Goal: Information Seeking & Learning: Learn about a topic

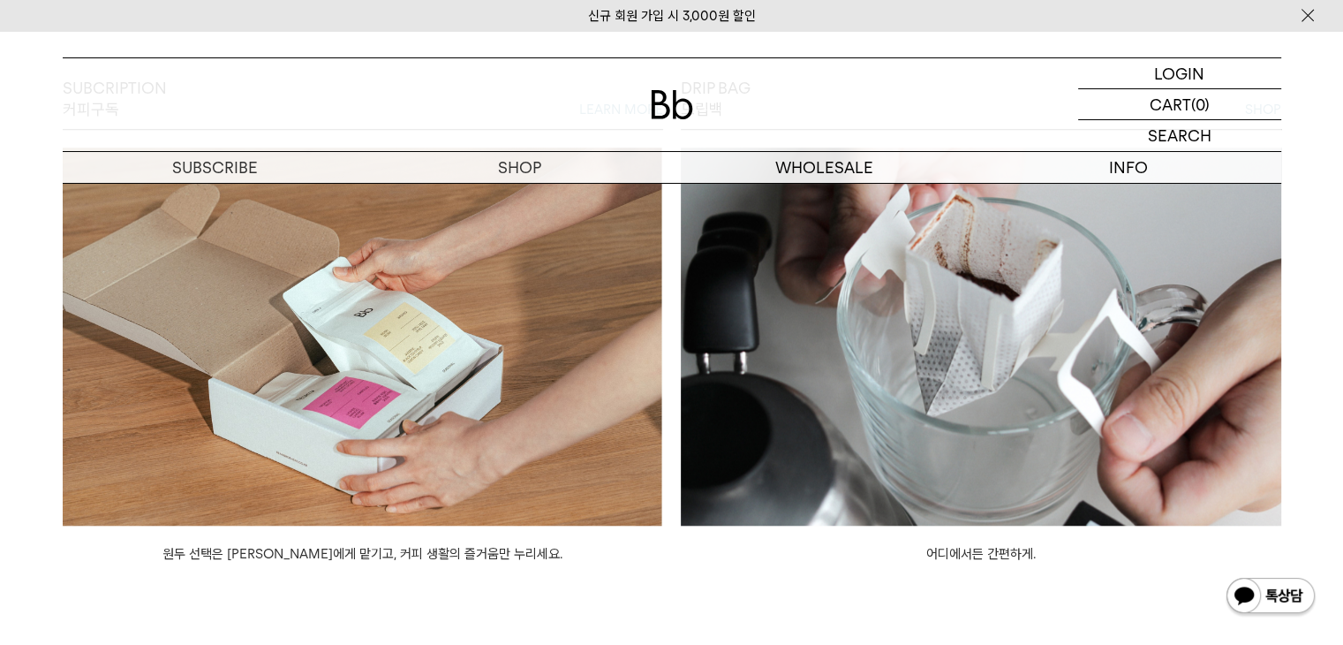
scroll to position [1124, 0]
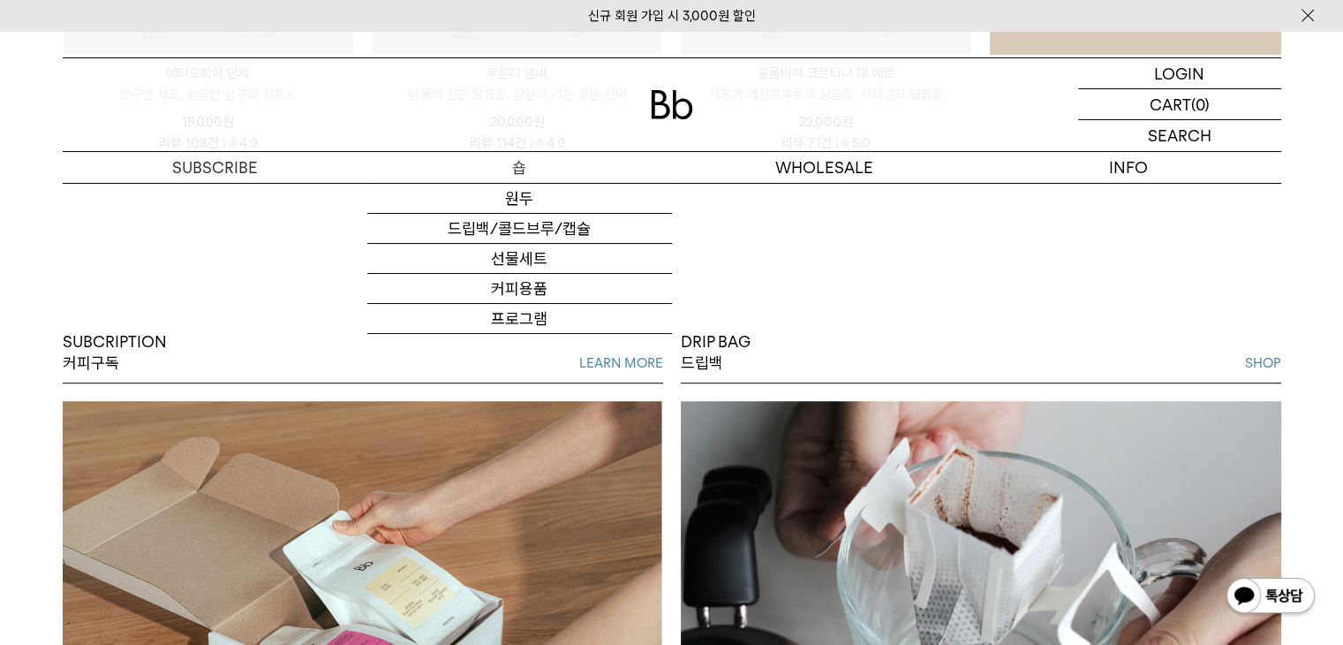
click at [516, 160] on p "숍" at bounding box center [519, 167] width 305 height 31
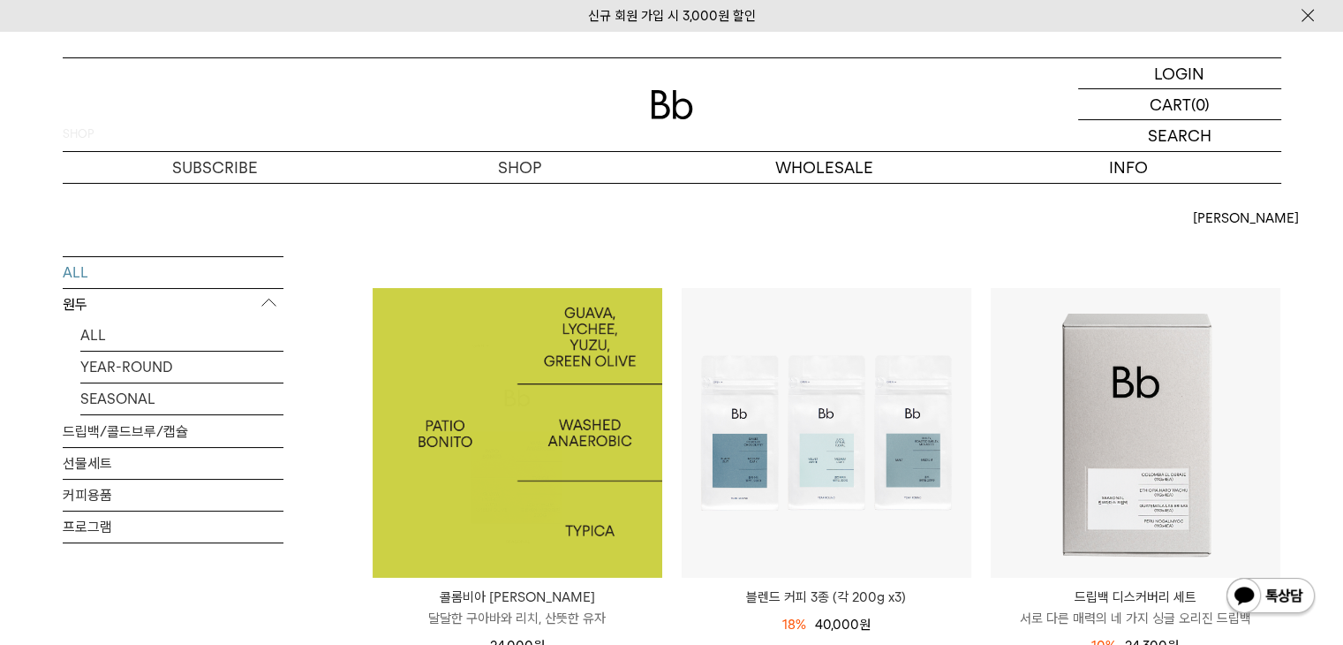
scroll to position [177, 0]
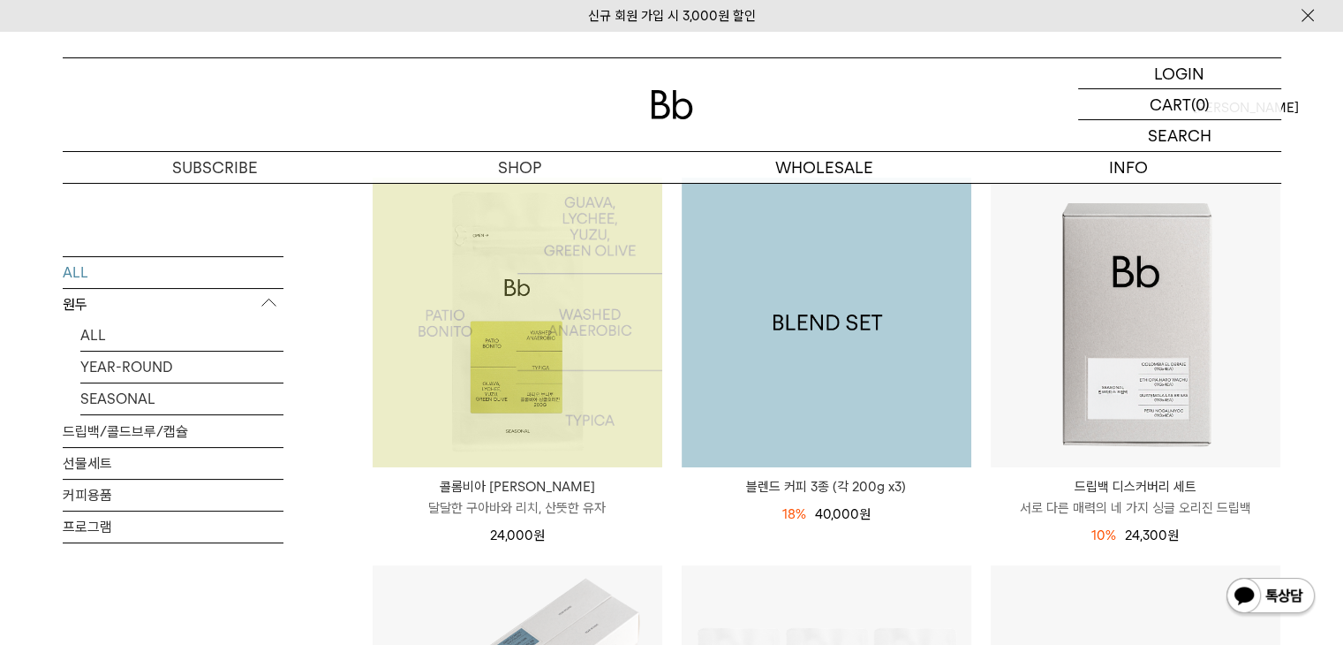
click at [869, 376] on img at bounding box center [827, 322] width 290 height 290
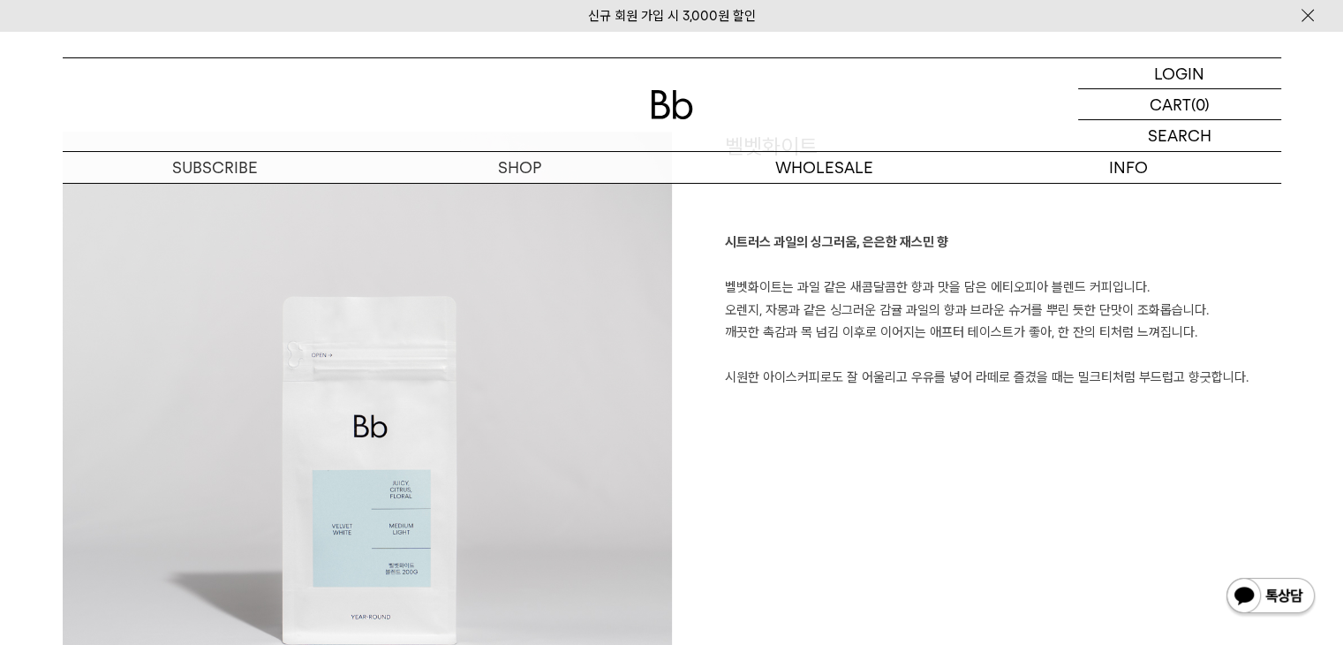
scroll to position [2119, 0]
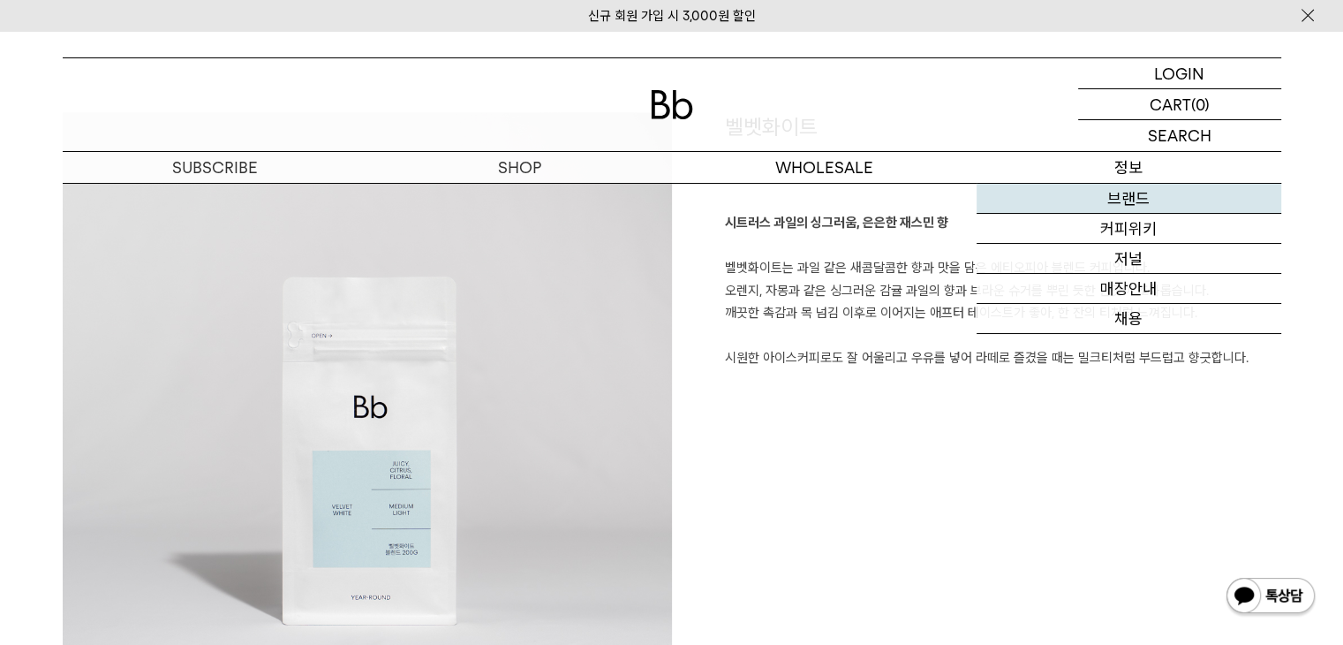
click at [1107, 194] on link "브랜드" at bounding box center [1128, 199] width 305 height 30
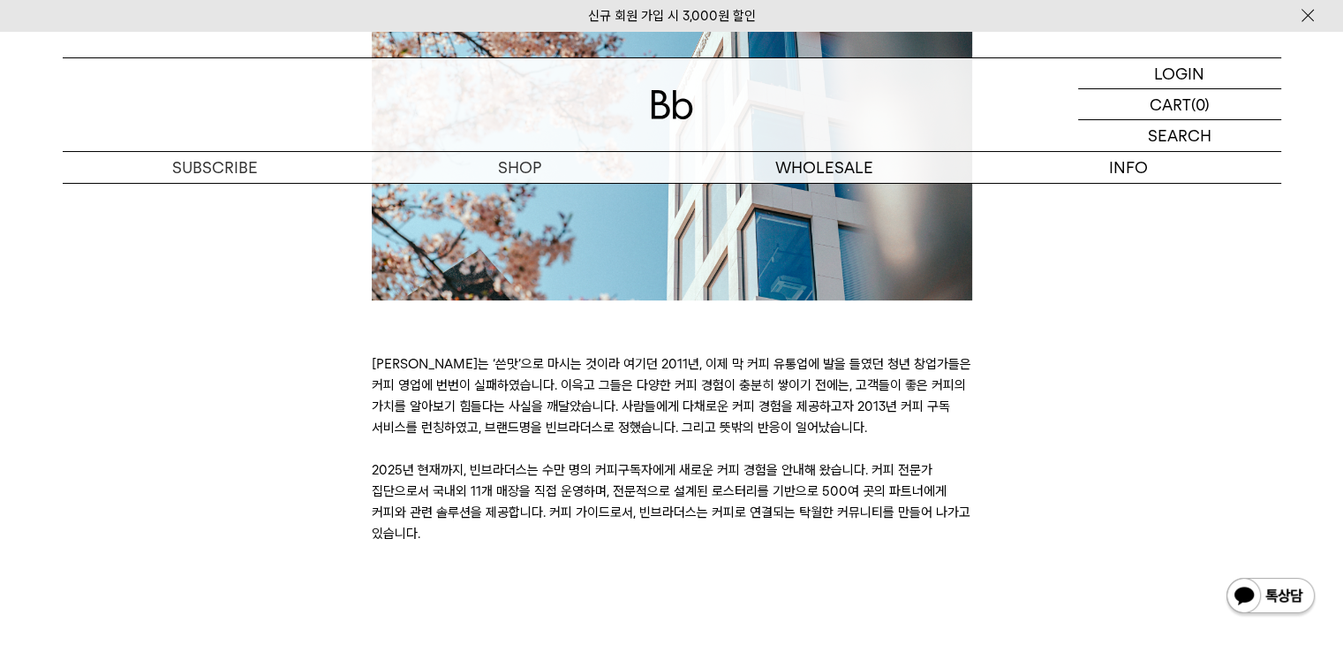
scroll to position [530, 0]
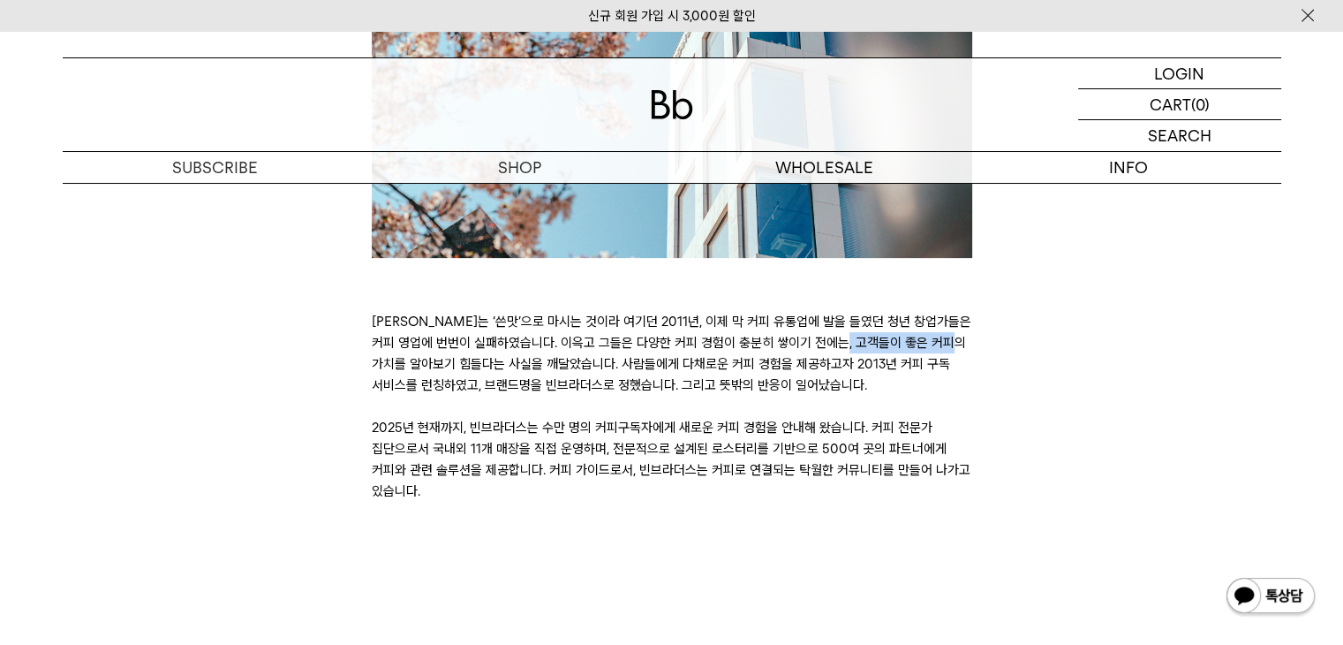
drag, startPoint x: 718, startPoint y: 345, endPoint x: 607, endPoint y: 334, distance: 111.0
click at [607, 334] on p "[PERSON_NAME]는 ‘쓴맛’으로 마시는 것이라 여기던 2011년, 이제 막 커피 유통업에 발을 들였던 청년 창업가들은 커피 영업에 번번…" at bounding box center [672, 406] width 600 height 191
click at [593, 397] on p "커피는 ‘쓴맛’으로 마시는 것이라 여기던 2011년, 이제 막 커피 유통업에 발을 들였던 청년 창업가들은 커피 영업에 번번이 실패하였습니다. …" at bounding box center [672, 406] width 600 height 191
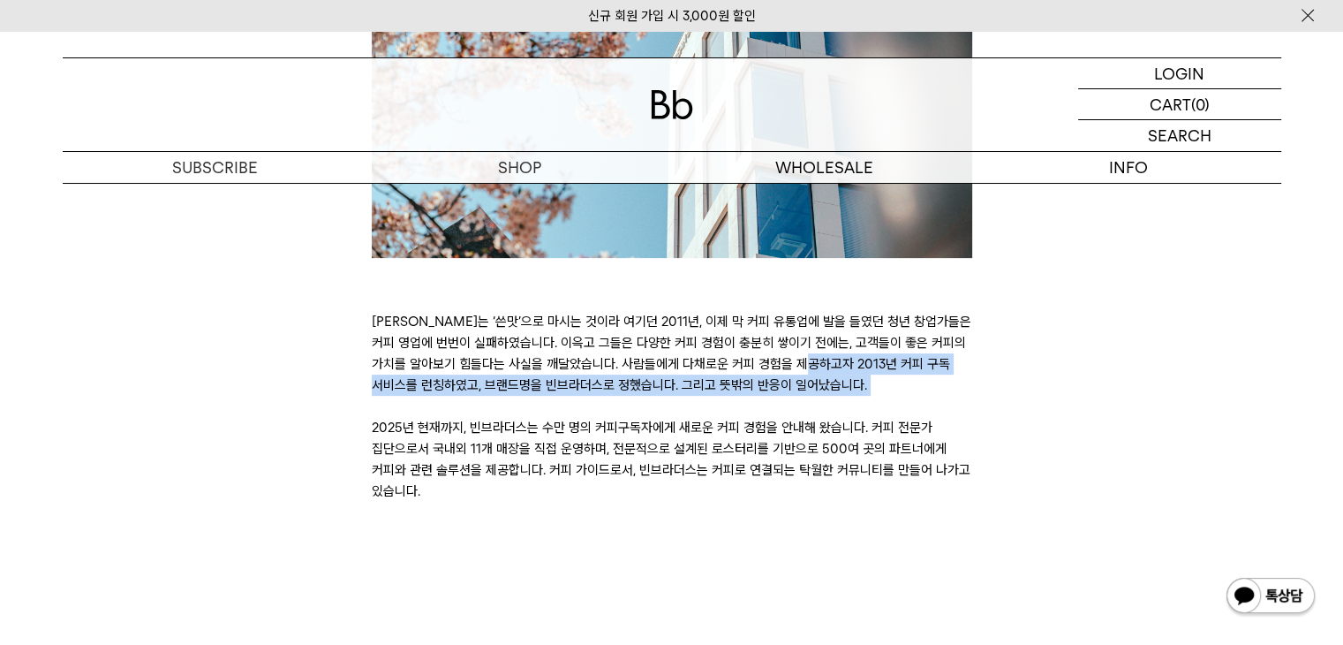
drag, startPoint x: 589, startPoint y: 361, endPoint x: 724, endPoint y: 411, distance: 143.8
click at [724, 411] on p "커피는 ‘쓴맛’으로 마시는 것이라 여기던 2011년, 이제 막 커피 유통업에 발을 들였던 청년 창업가들은 커피 영업에 번번이 실패하였습니다. …" at bounding box center [672, 406] width 600 height 191
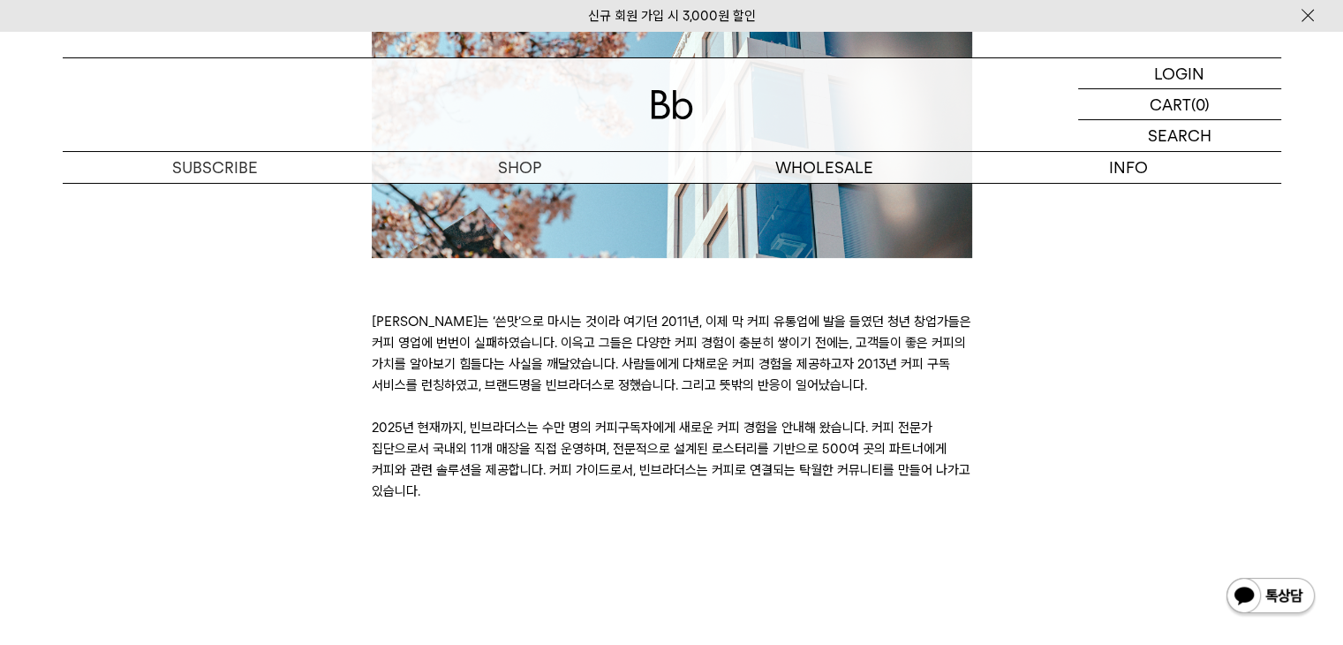
click at [696, 426] on p "커피는 ‘쓴맛’으로 마시는 것이라 여기던 2011년, 이제 막 커피 유통업에 발을 들였던 청년 창업가들은 커피 영업에 번번이 실패하였습니다. …" at bounding box center [672, 406] width 600 height 191
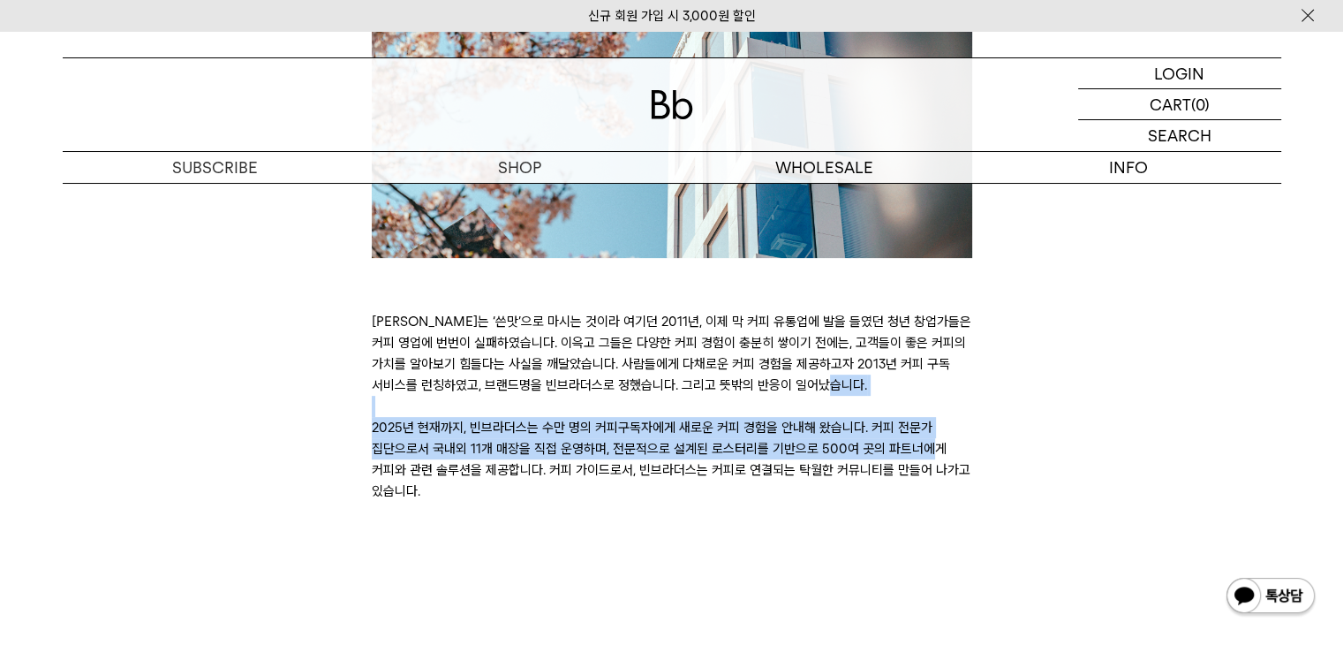
drag, startPoint x: 620, startPoint y: 406, endPoint x: 652, endPoint y: 457, distance: 60.7
click at [652, 457] on p "커피는 ‘쓴맛’으로 마시는 것이라 여기던 2011년, 이제 막 커피 유통업에 발을 들였던 청년 창업가들은 커피 영업에 번번이 실패하였습니다. …" at bounding box center [672, 406] width 600 height 191
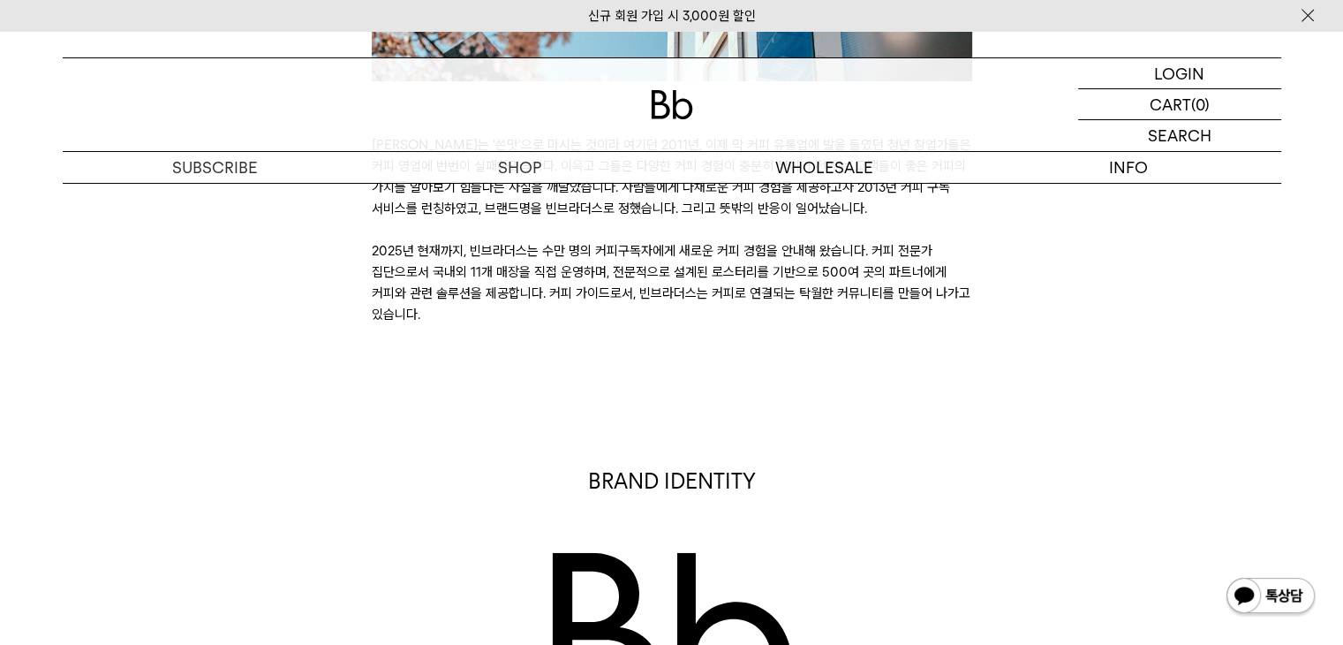
drag, startPoint x: 623, startPoint y: 280, endPoint x: 907, endPoint y: 319, distance: 286.1
click at [907, 319] on p "커피는 ‘쓴맛’으로 마시는 것이라 여기던 2011년, 이제 막 커피 유통업에 발을 들였던 청년 창업가들은 커피 영업에 번번이 실패하였습니다. …" at bounding box center [672, 229] width 600 height 191
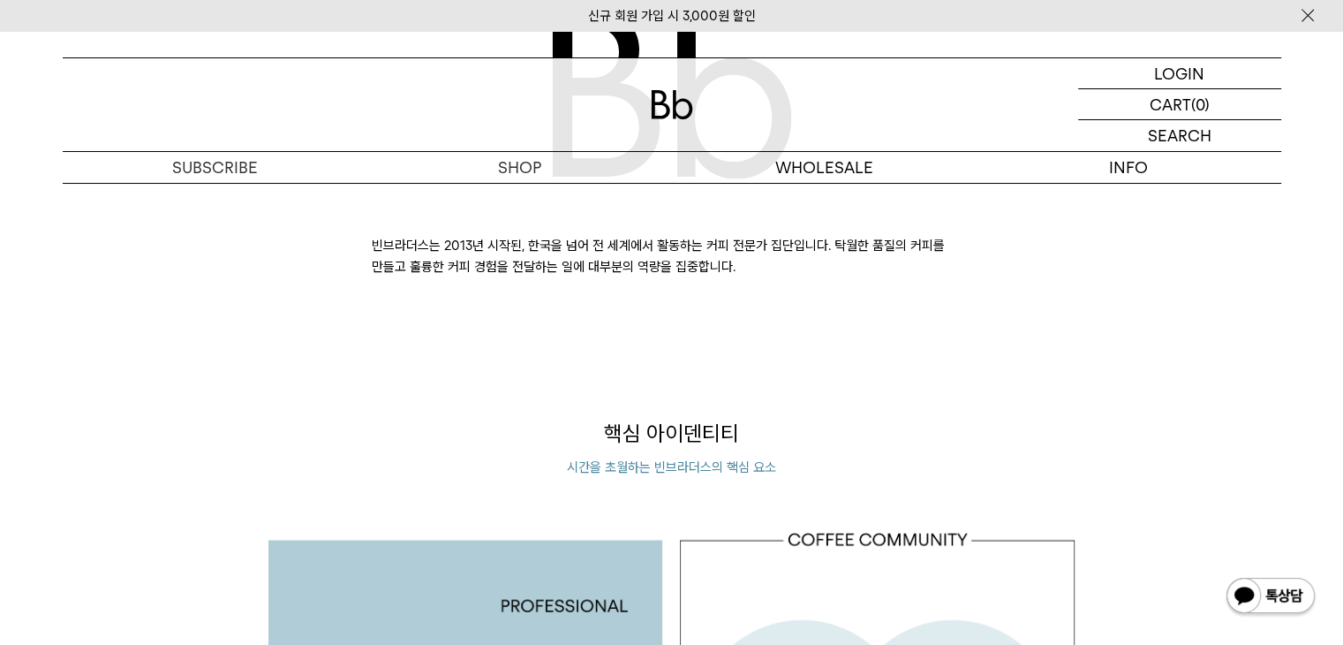
scroll to position [1148, 0]
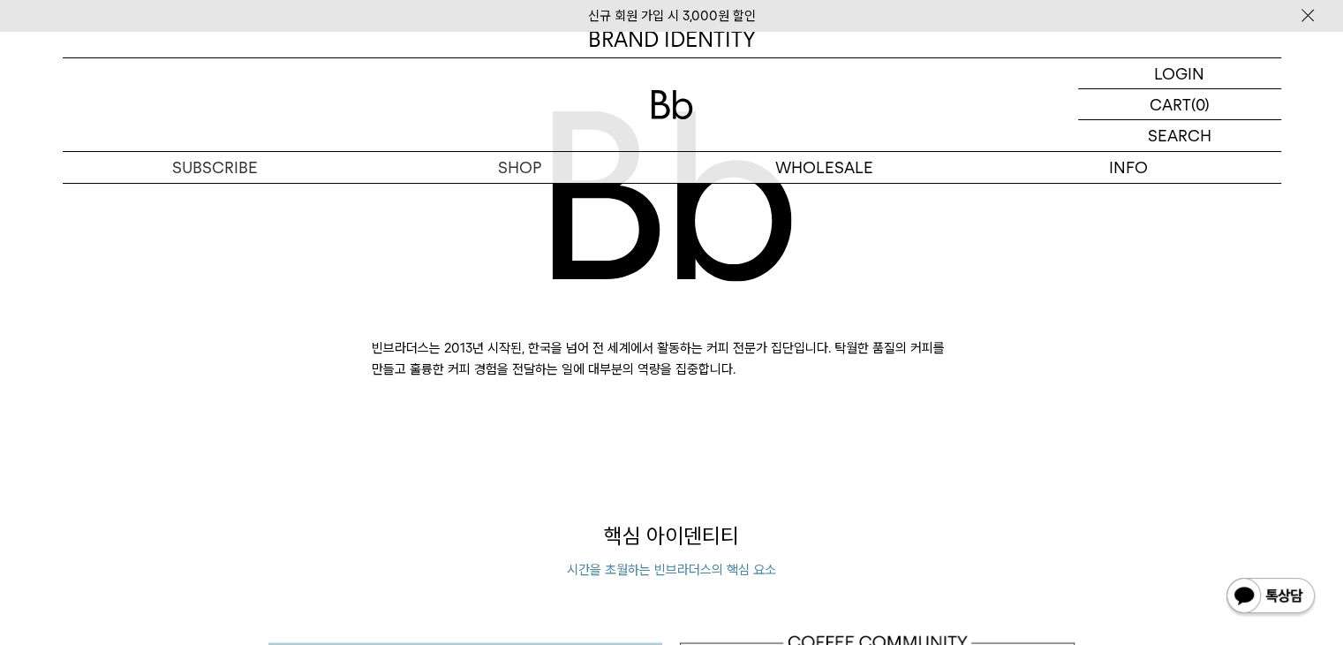
drag, startPoint x: 523, startPoint y: 335, endPoint x: 752, endPoint y: 379, distance: 233.6
click at [752, 379] on div "빈브라더스는 2013년 시작된, 한국을 넘어 전 세계에서 활동하는 커피 전문가 집단입니다. 탁월한 품질의 커피를 만들고 훌륭한 커피 경험을 전…" at bounding box center [672, 244] width 600 height 272
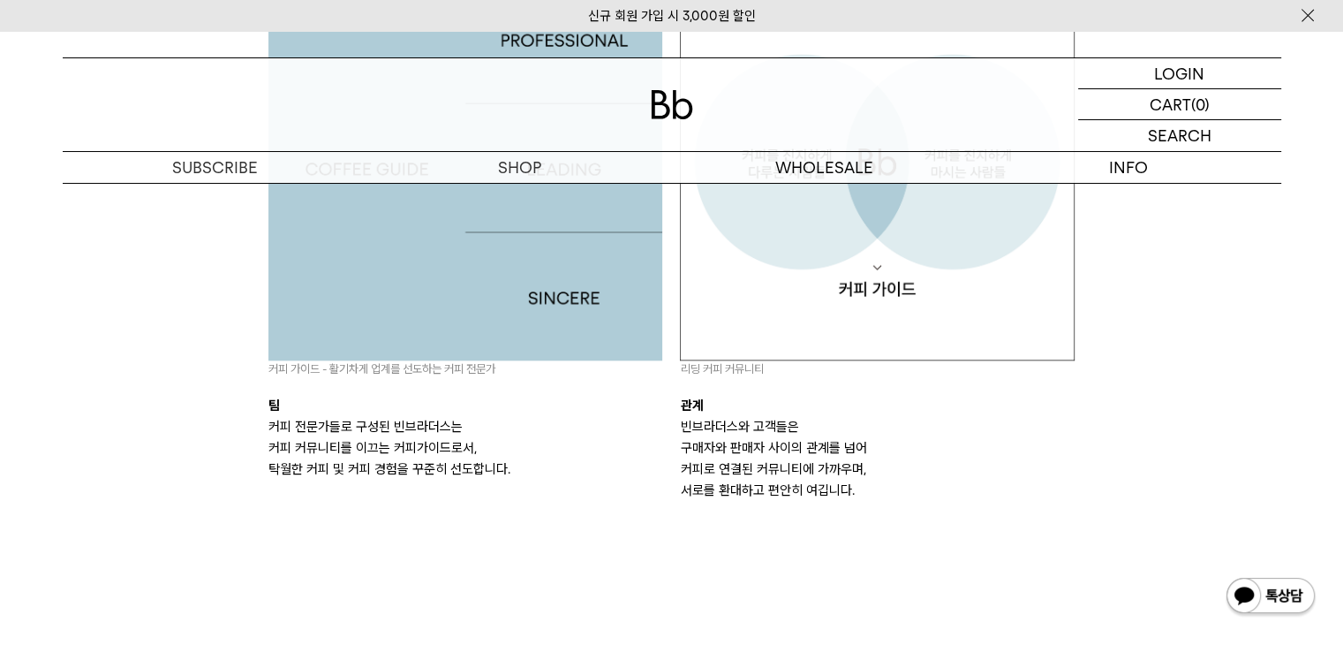
scroll to position [1942, 0]
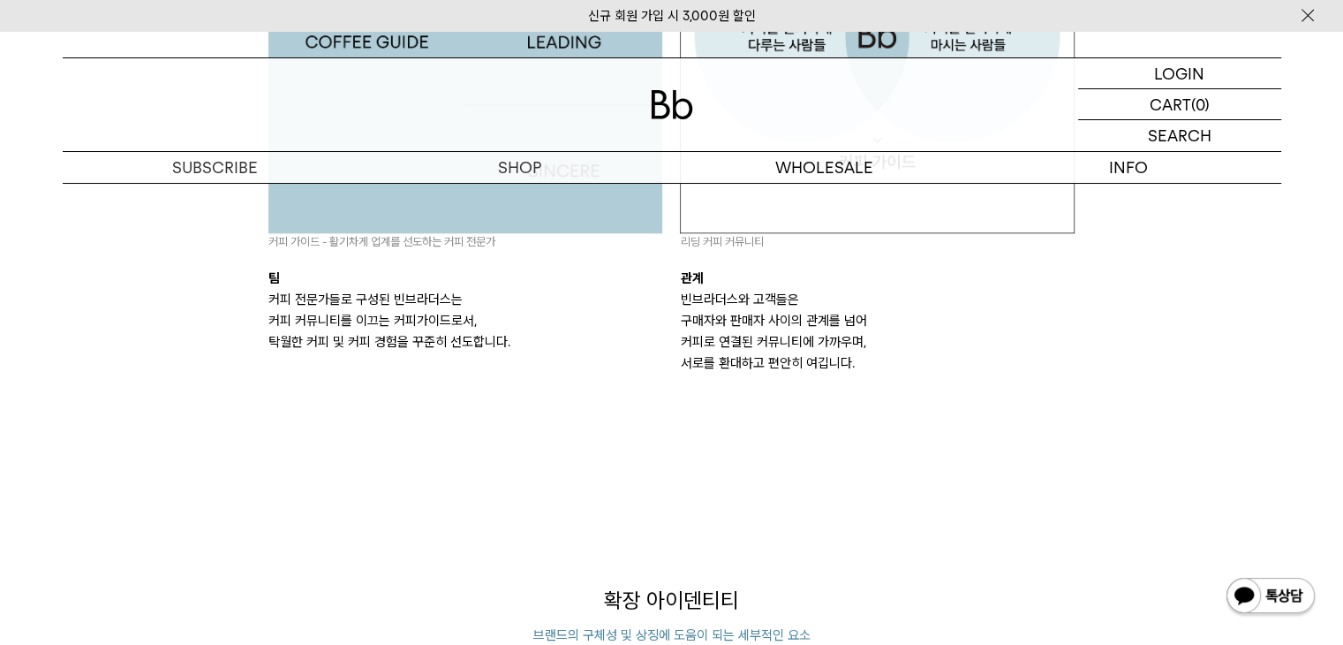
drag, startPoint x: 592, startPoint y: 322, endPoint x: 812, endPoint y: 398, distance: 232.6
click at [812, 398] on div "핵심 아이덴티티 시간을 초월하는 빈브라더스의 핵심 요소 커피 가이드 - 활기차게 업계를 선도하는 커피 전문가 팀 커피 전문가들로 구성된 빈브라…" at bounding box center [672, 85] width 824 height 719
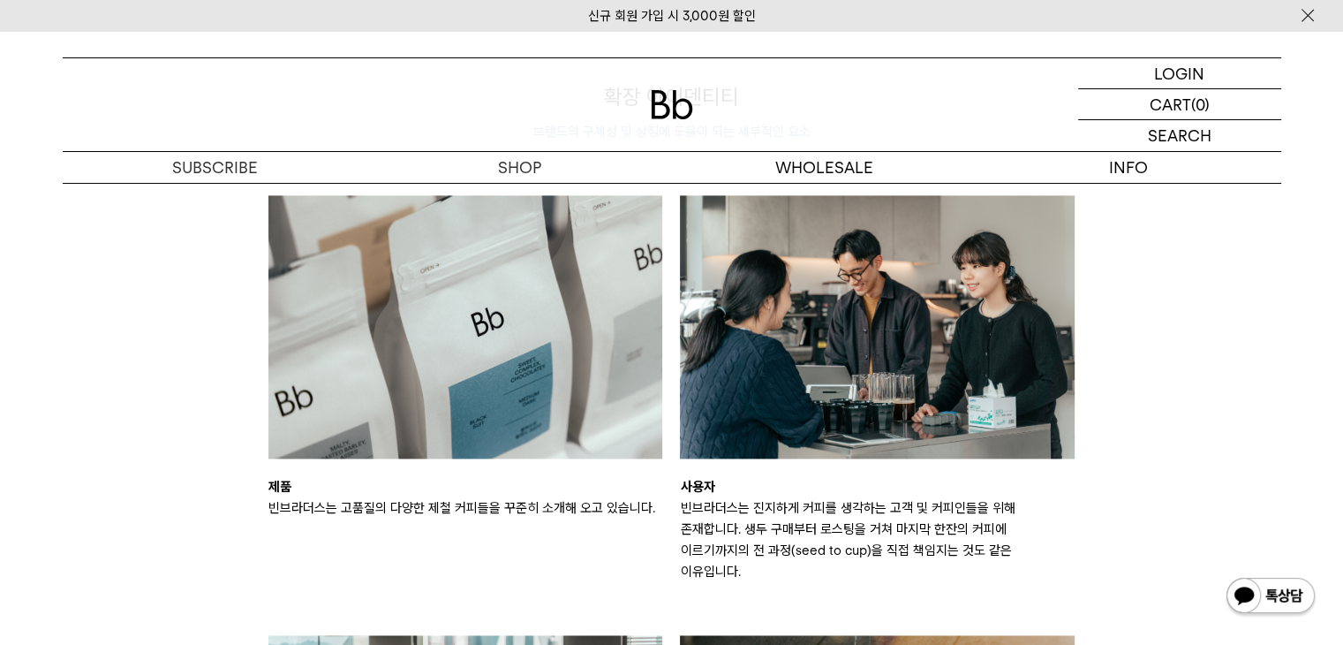
scroll to position [2560, 0]
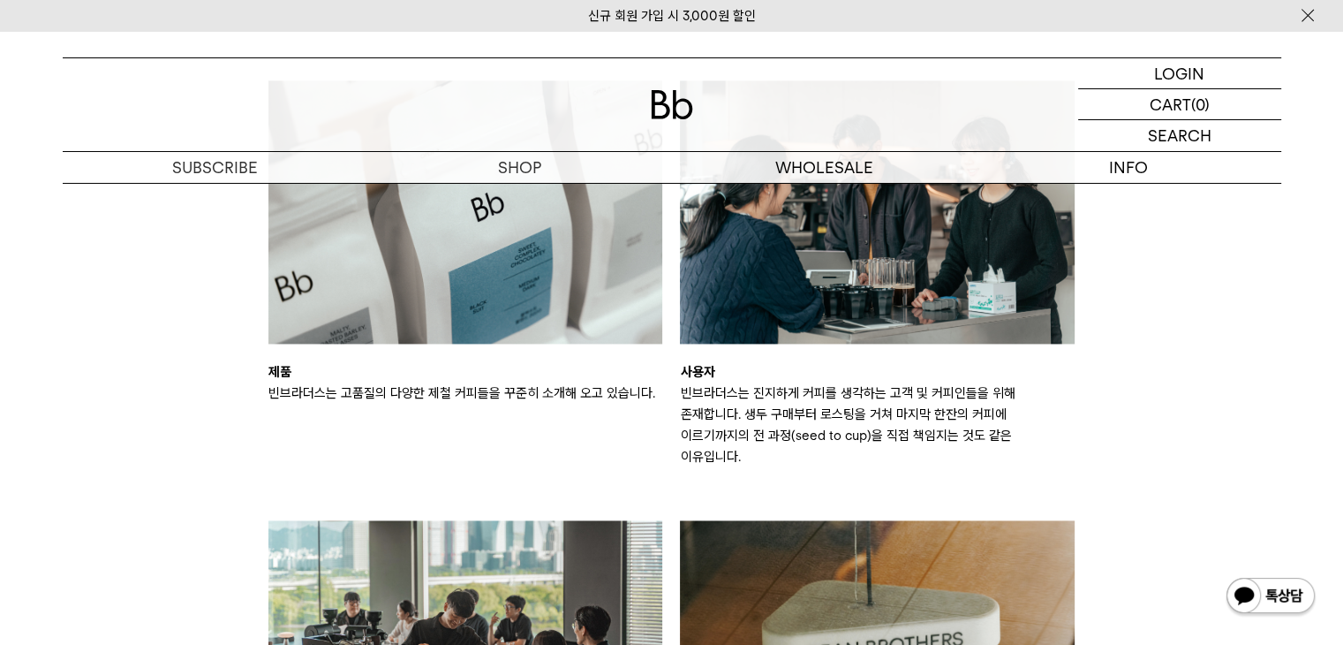
drag, startPoint x: 949, startPoint y: 440, endPoint x: 676, endPoint y: 387, distance: 277.9
click at [676, 387] on div "사용자 빈브라더스는 진지하게 커피를 생각하는 고객 및 커피인들을 위해 존재합니다. 생두 구매부터 로스팅을 거쳐 마지막 한잔의 커피에 이르기까지…" at bounding box center [877, 273] width 412 height 387
click at [769, 427] on p "빈브라더스는 진지하게 커피를 생각하는 고객 및 커피인들을 위해 존재합니다. 생두 구매부터 로스팅을 거쳐 마지막 한잔의 커피에 이르기까지의 전 …" at bounding box center [877, 424] width 395 height 85
drag, startPoint x: 762, startPoint y: 398, endPoint x: 976, endPoint y: 454, distance: 220.8
click at [976, 454] on div "제품 빈브라더스는 고품질의 다양한 제철 커피들을 꾸준히 소개해 오고 있습니다. 사용자 빈브라더스는 진지하게 커피를 생각하는 고객 및 커피인들을…" at bounding box center [672, 482] width 824 height 805
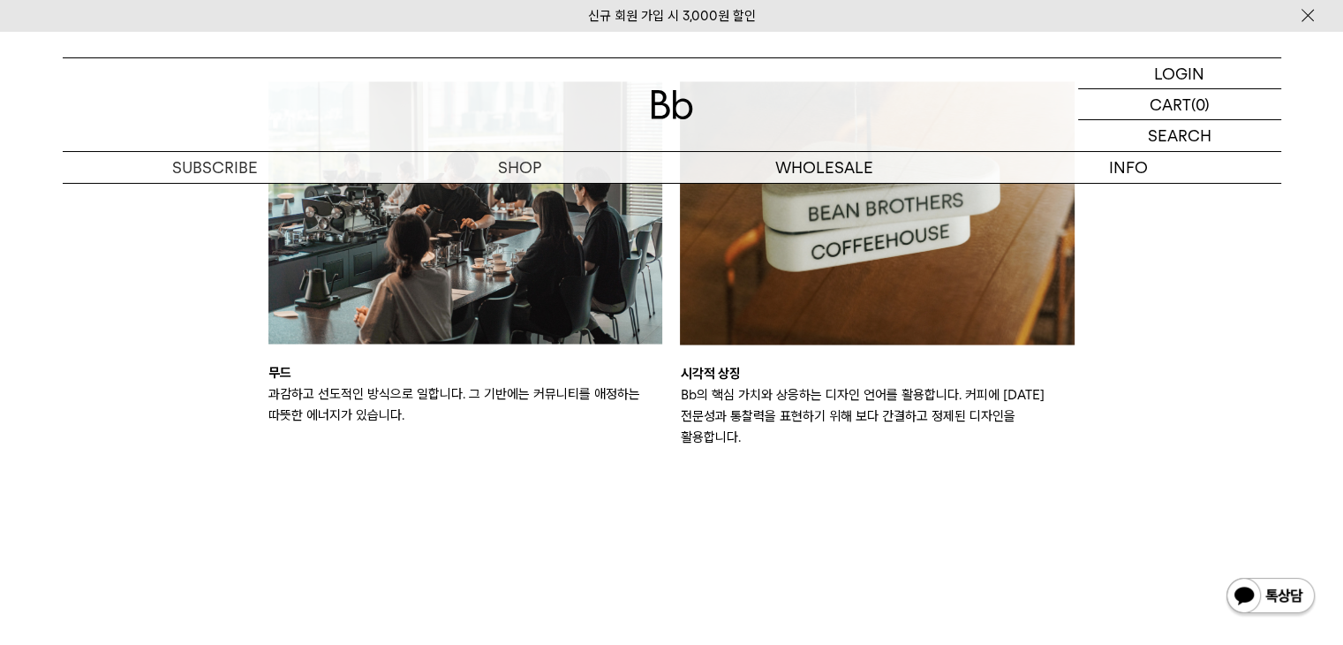
scroll to position [3090, 0]
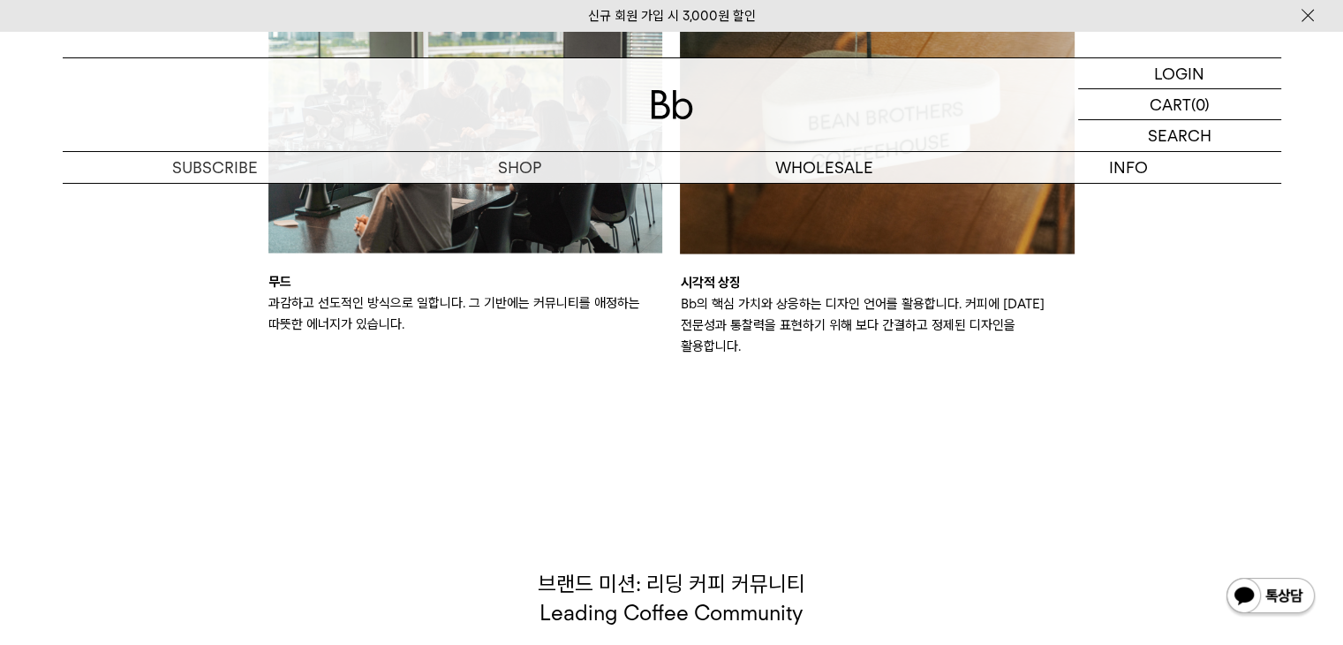
drag, startPoint x: 719, startPoint y: 284, endPoint x: 1092, endPoint y: 320, distance: 375.2
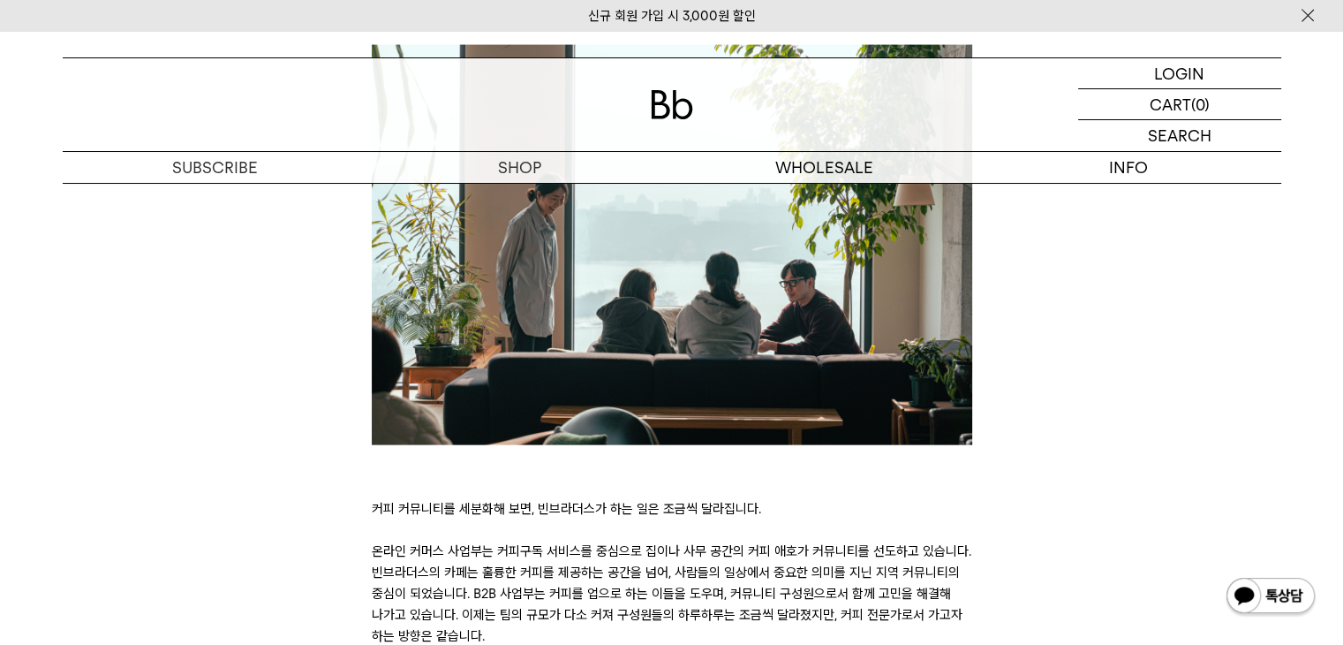
scroll to position [3796, 0]
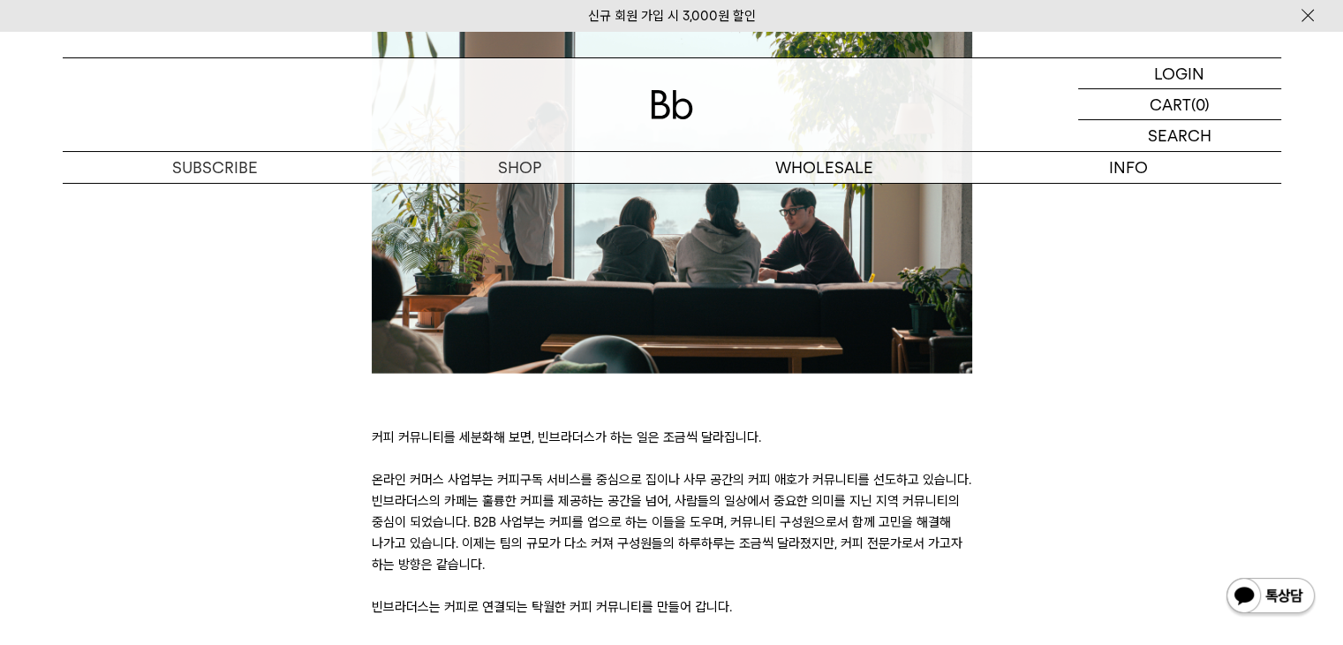
drag, startPoint x: 611, startPoint y: 409, endPoint x: 837, endPoint y: 524, distance: 253.5
click at [837, 524] on p "커피 커뮤니티를 세분화해 보면, 빈브라더스가 하는 일은 조금씩 달라집니다. 온라인 커머스 사업부는 커피구독 서비스를 중심으로 집이나 사무 공간…" at bounding box center [672, 521] width 600 height 191
click at [797, 548] on p "커피 커뮤니티를 세분화해 보면, 빈브라더스가 하는 일은 조금씩 달라집니다. 온라인 커머스 사업부는 커피구독 서비스를 중심으로 집이나 사무 공간…" at bounding box center [672, 521] width 600 height 191
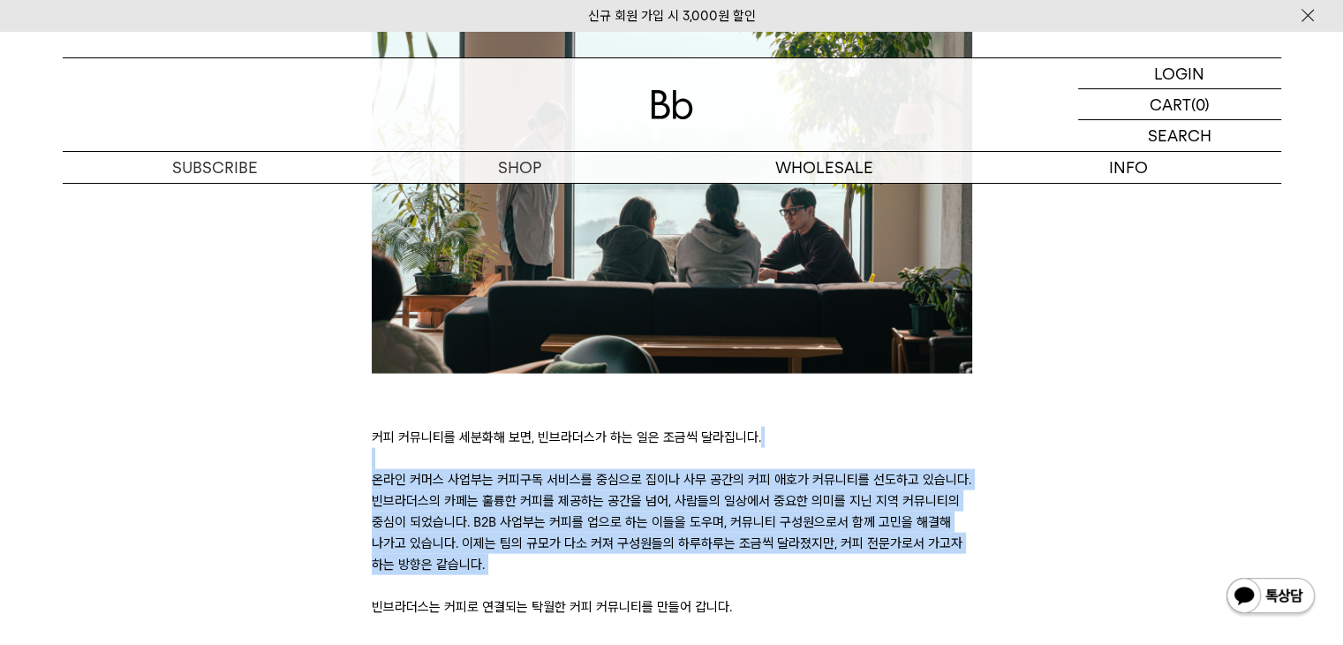
drag, startPoint x: 759, startPoint y: 520, endPoint x: 574, endPoint y: 415, distance: 213.1
click at [574, 426] on p "커피 커뮤니티를 세분화해 보면, 빈브라더스가 하는 일은 조금씩 달라집니다. 온라인 커머스 사업부는 커피구독 서비스를 중심으로 집이나 사무 공간…" at bounding box center [672, 521] width 600 height 191
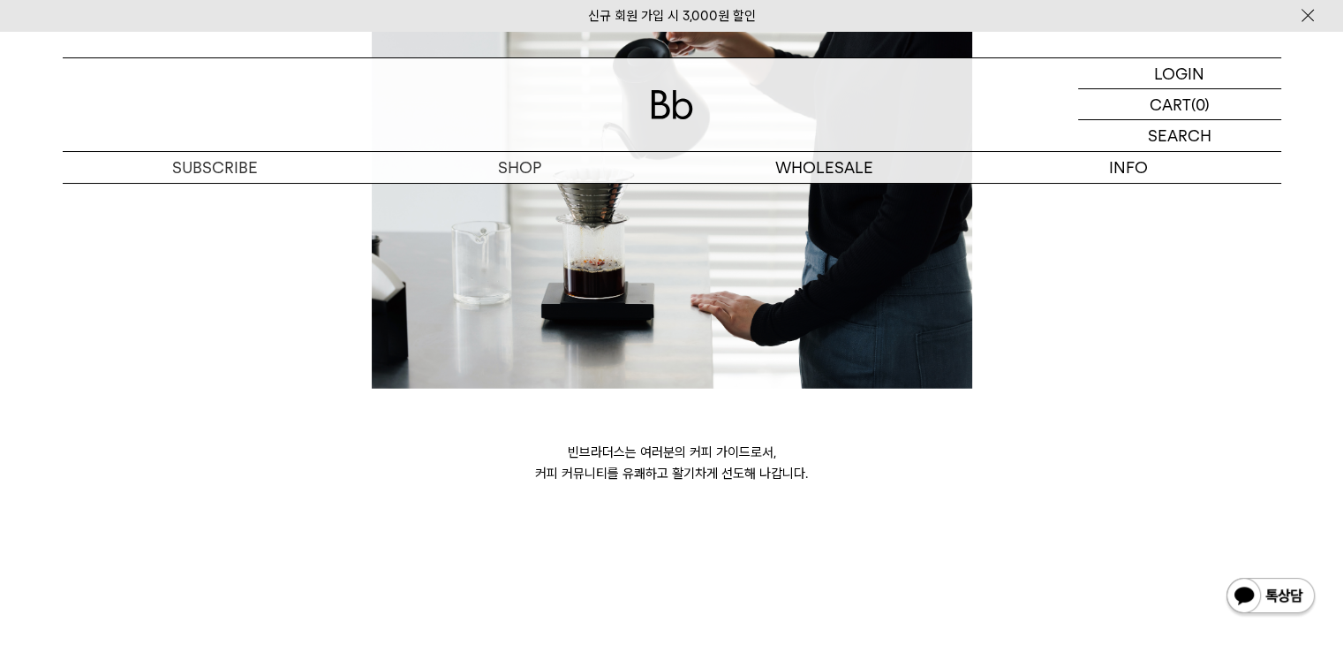
scroll to position [4989, 0]
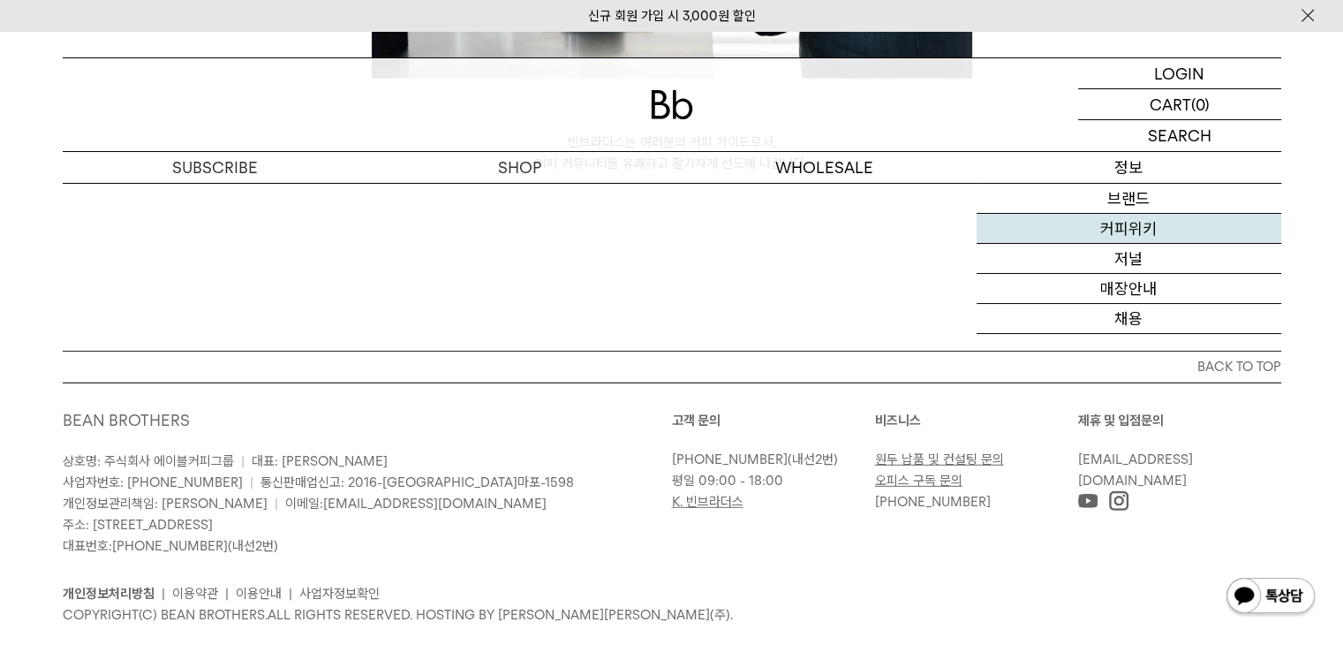
click at [1112, 227] on link "커피위키" at bounding box center [1128, 229] width 305 height 30
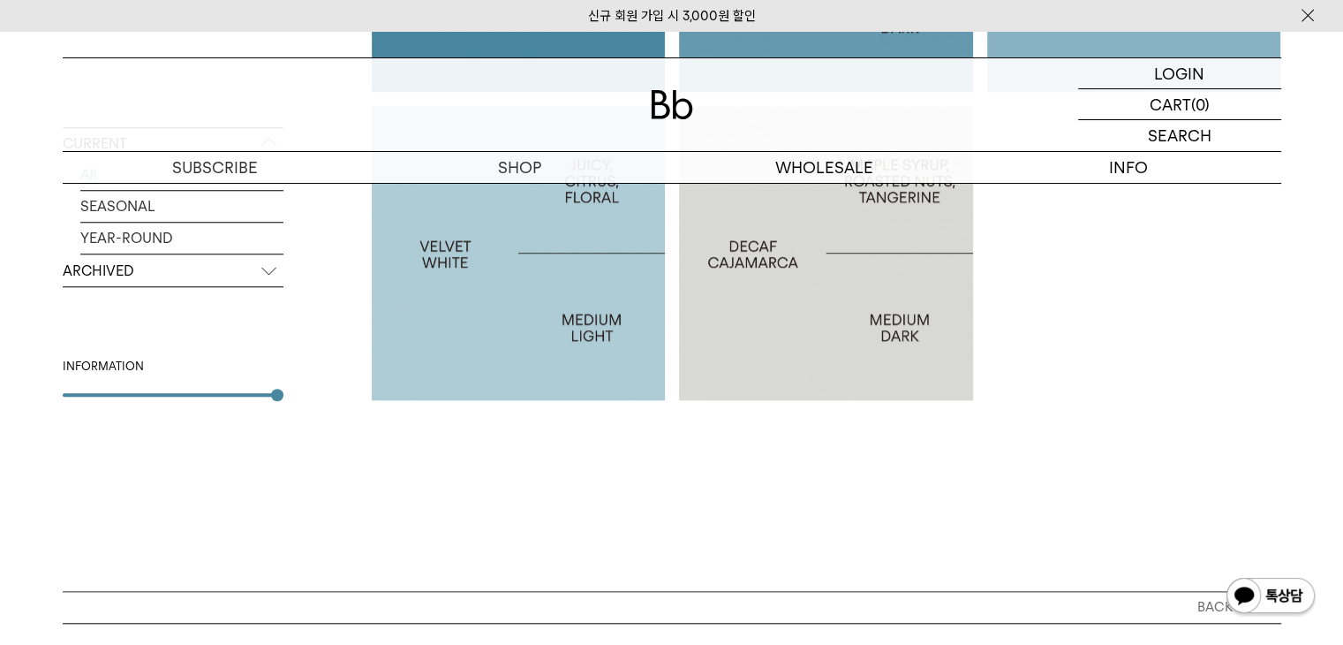
scroll to position [1854, 0]
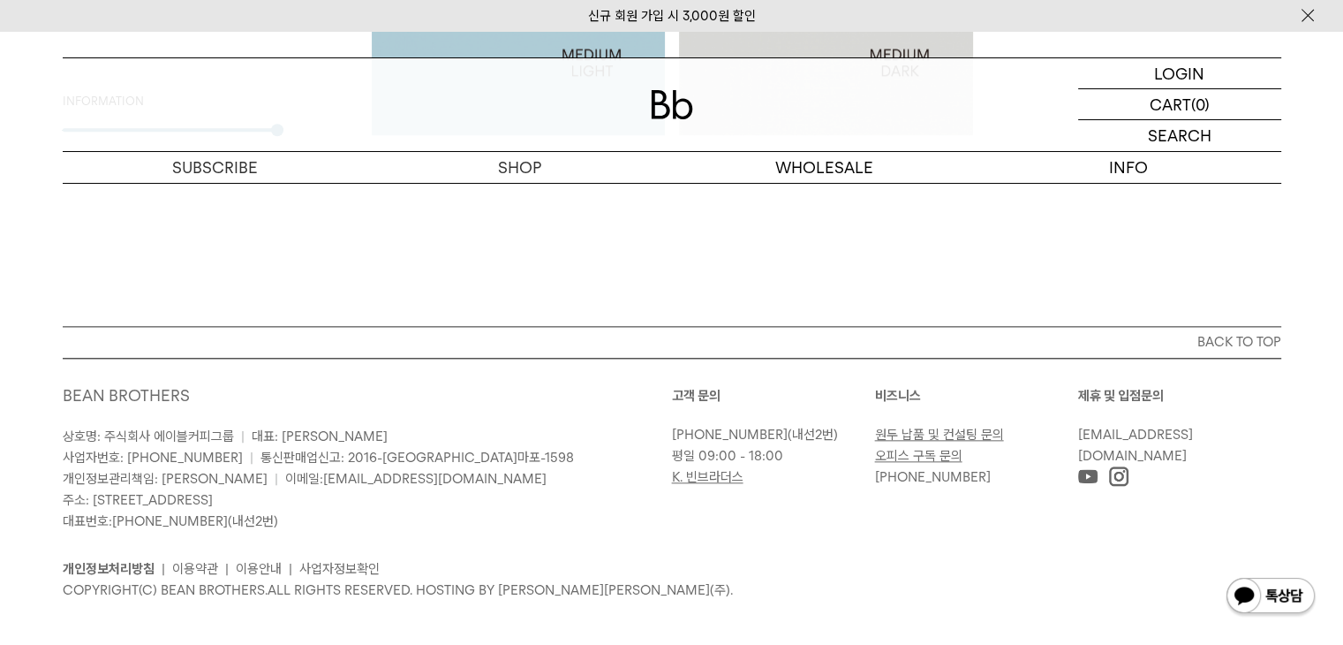
click at [909, 435] on link "원두 납품 및 컨설팅 문의" at bounding box center [939, 434] width 129 height 16
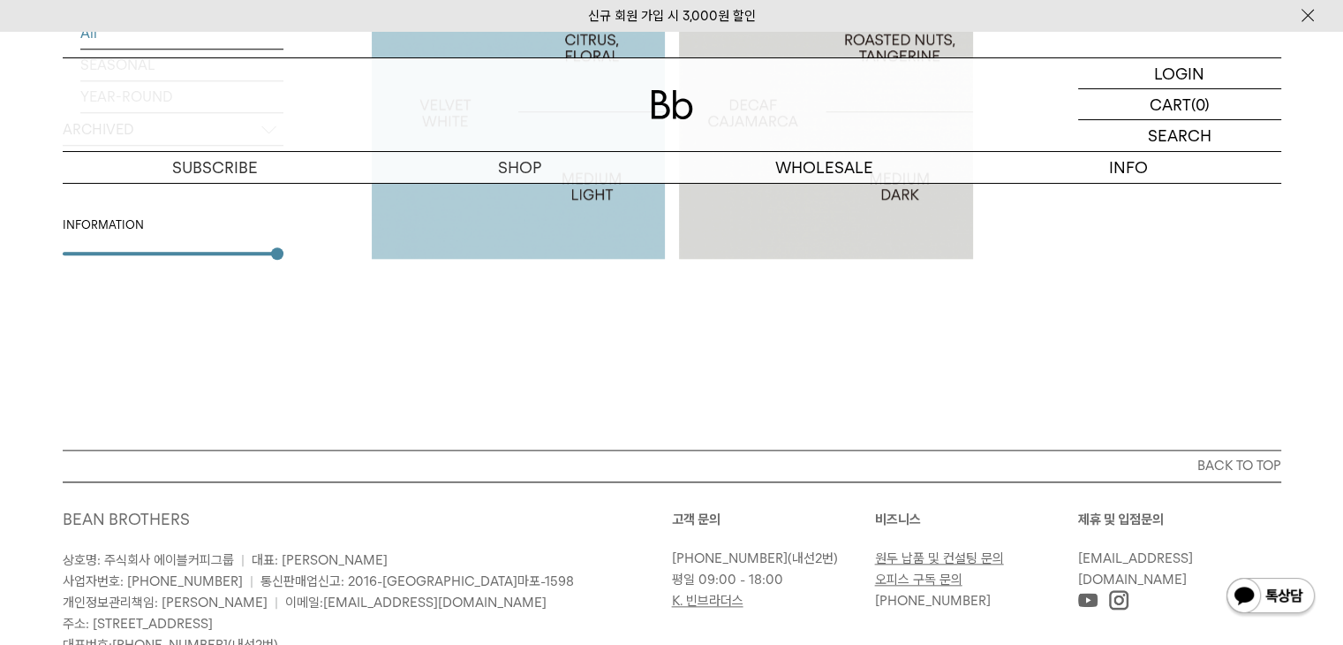
scroll to position [1607, 0]
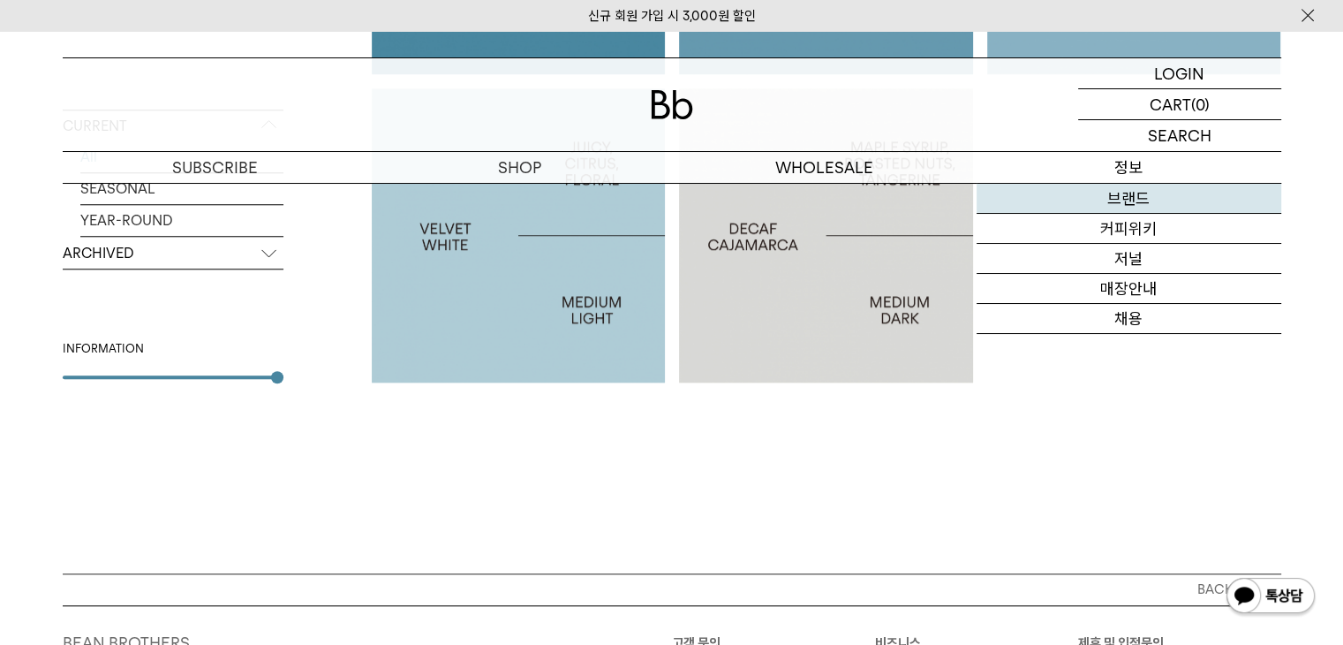
click at [1109, 199] on link "브랜드" at bounding box center [1128, 199] width 305 height 30
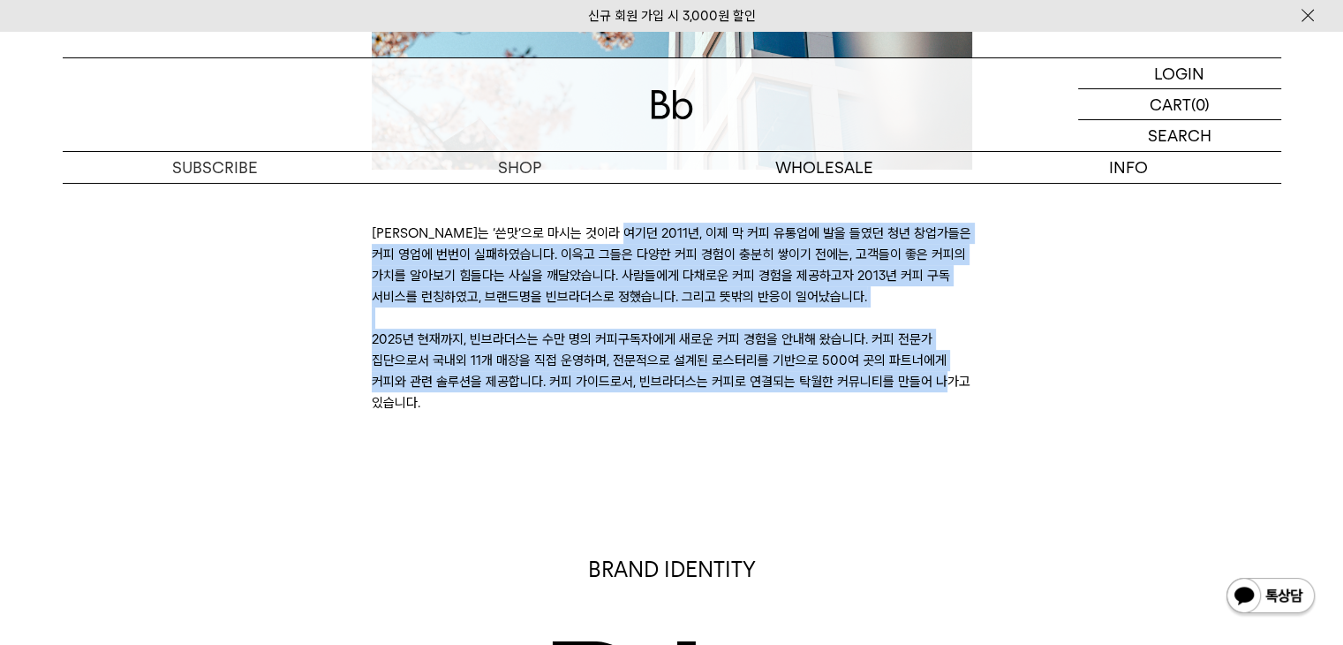
drag, startPoint x: 378, startPoint y: 227, endPoint x: 655, endPoint y: 385, distance: 319.1
click at [655, 385] on p "커피는 ‘쓴맛’으로 마시는 것이라 여기던 2011년, 이제 막 커피 유통업에 발을 들였던 청년 창업가들은 커피 영업에 번번이 실패하였습니다. …" at bounding box center [672, 317] width 600 height 191
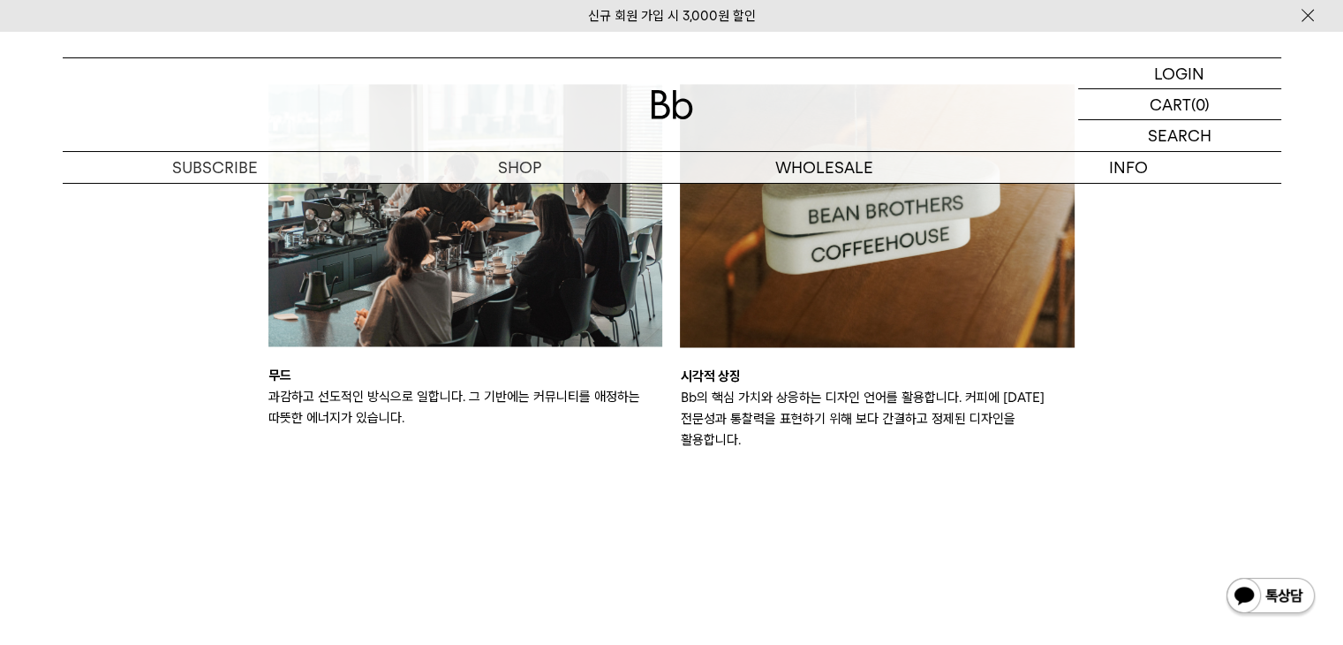
scroll to position [3090, 0]
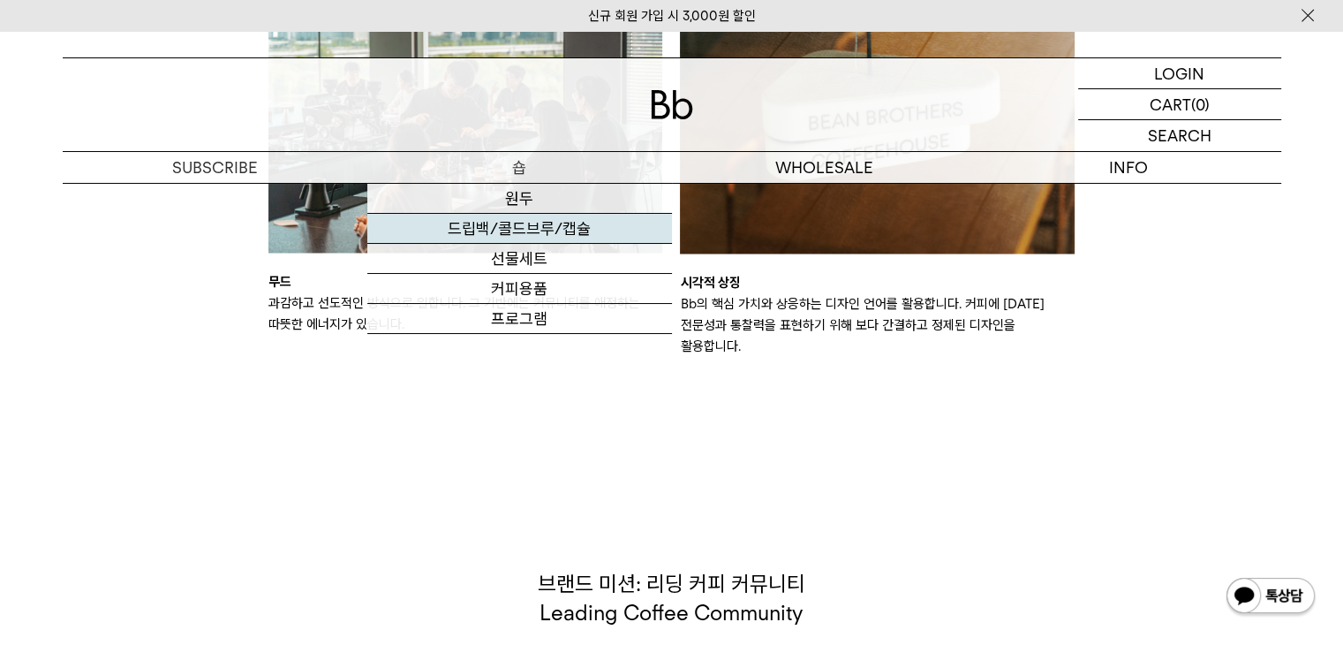
click at [522, 230] on link "드립백/콜드브루/캡슐" at bounding box center [519, 229] width 305 height 30
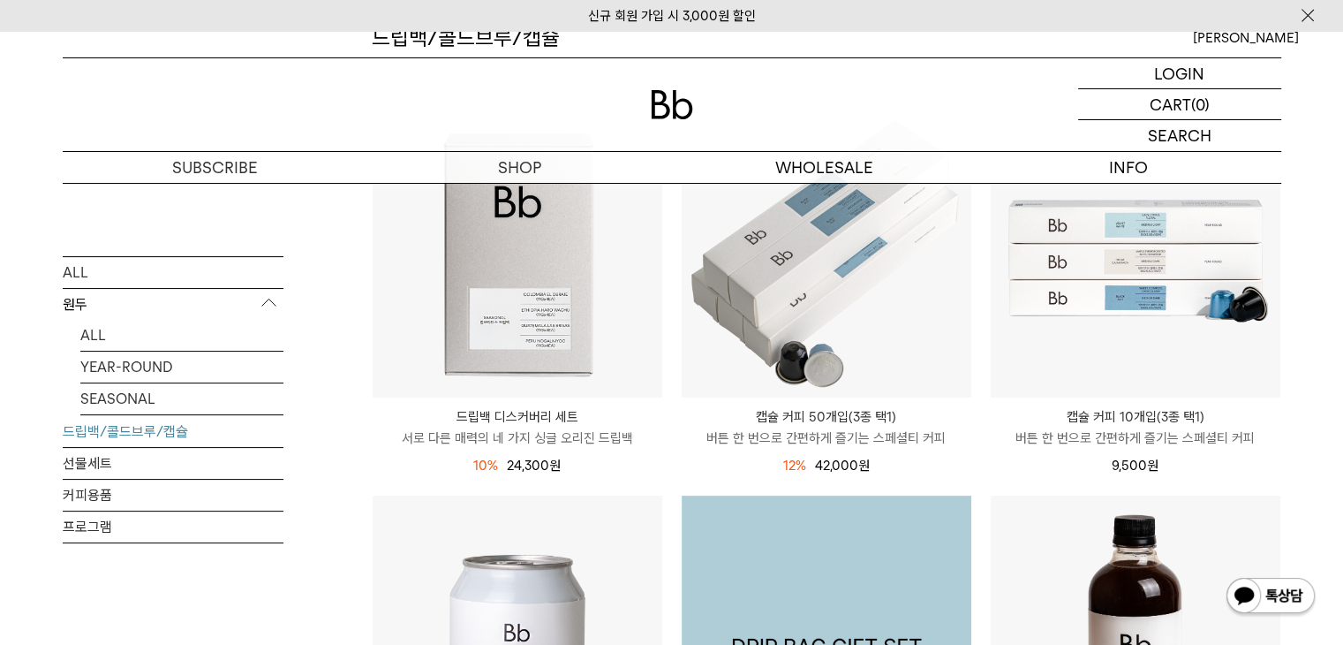
scroll to position [88, 0]
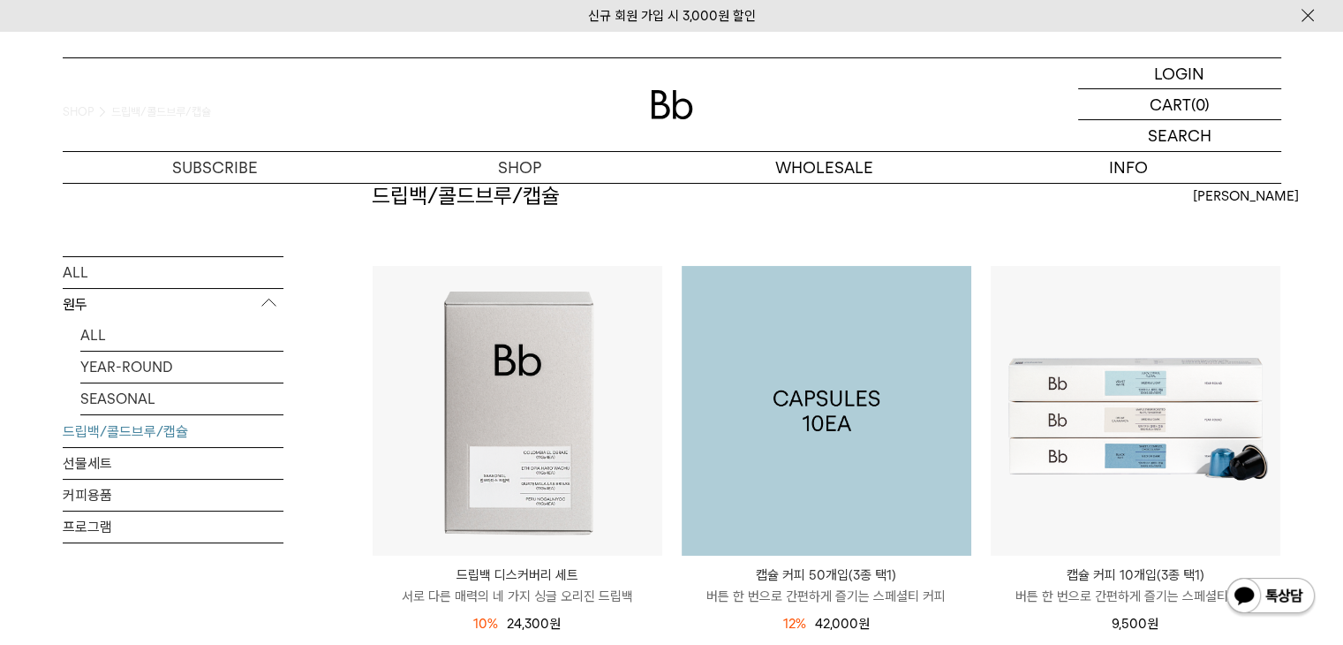
click at [860, 393] on img at bounding box center [827, 411] width 290 height 290
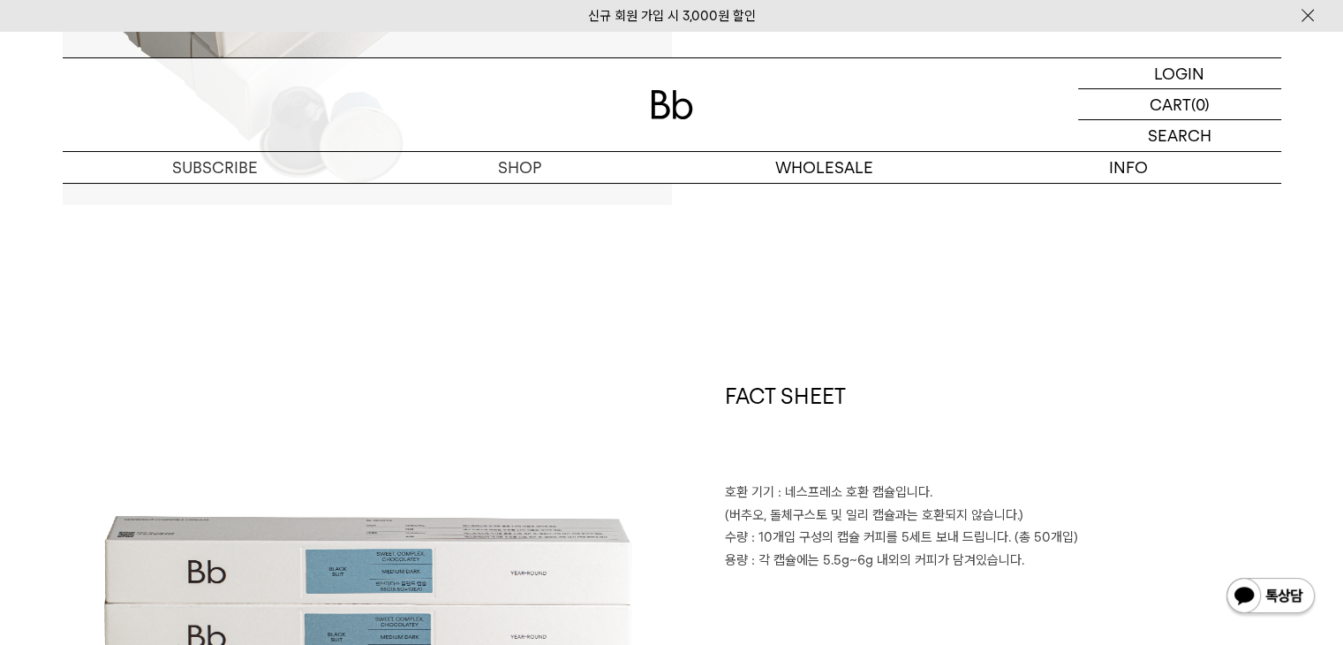
scroll to position [795, 0]
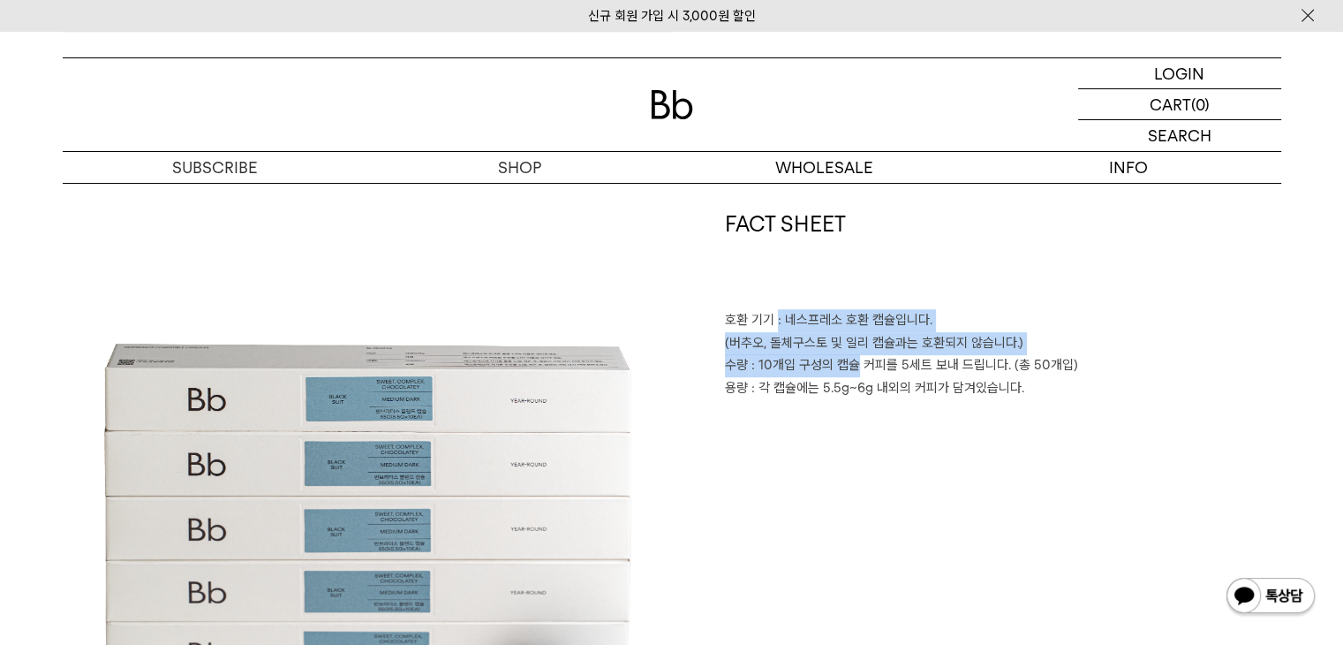
drag, startPoint x: 774, startPoint y: 328, endPoint x: 856, endPoint y: 375, distance: 94.2
click at [856, 375] on div "FACT SHEET 호환 기기 : 네스프레소 호환 캡슐입니다. (버추오, 돌체구스토 및 일리 캡슐과는 호환되지 않습니다.) 수량 : 10개입 …" at bounding box center [976, 513] width 609 height 609
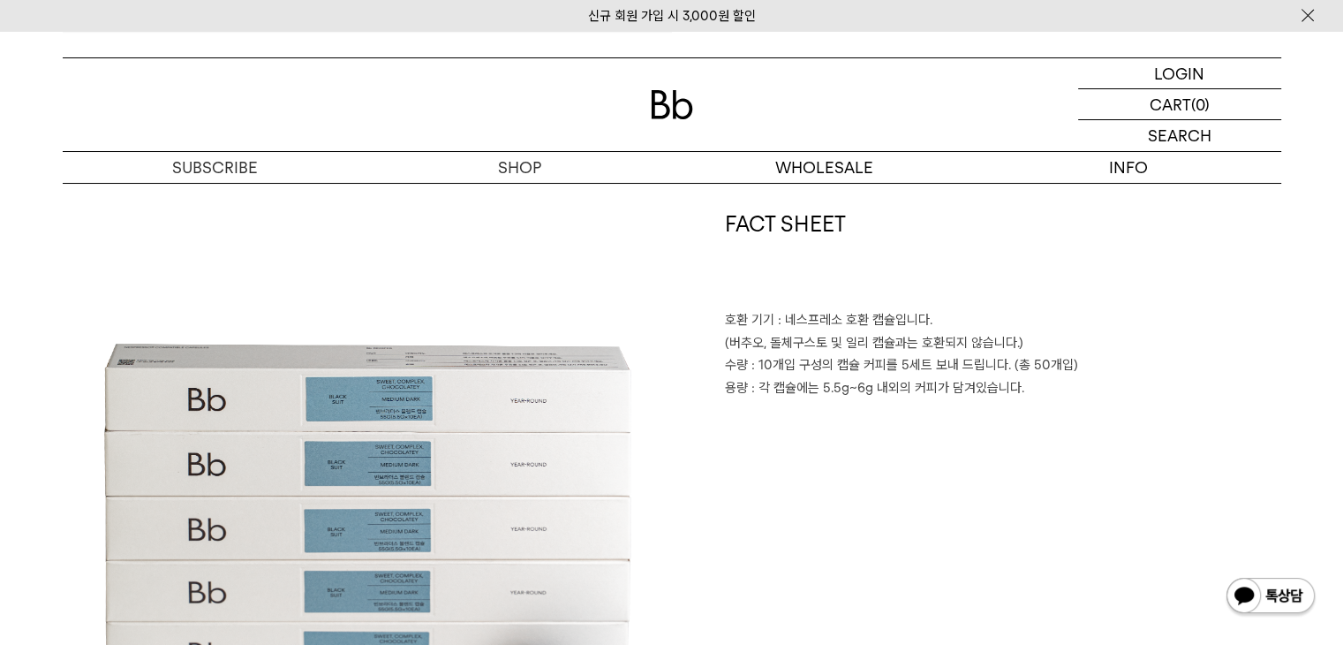
click at [855, 398] on p "용량 : 각 캡슐에는 5.5g~6g 내외의 커피가 담겨있습니다." at bounding box center [1003, 388] width 556 height 23
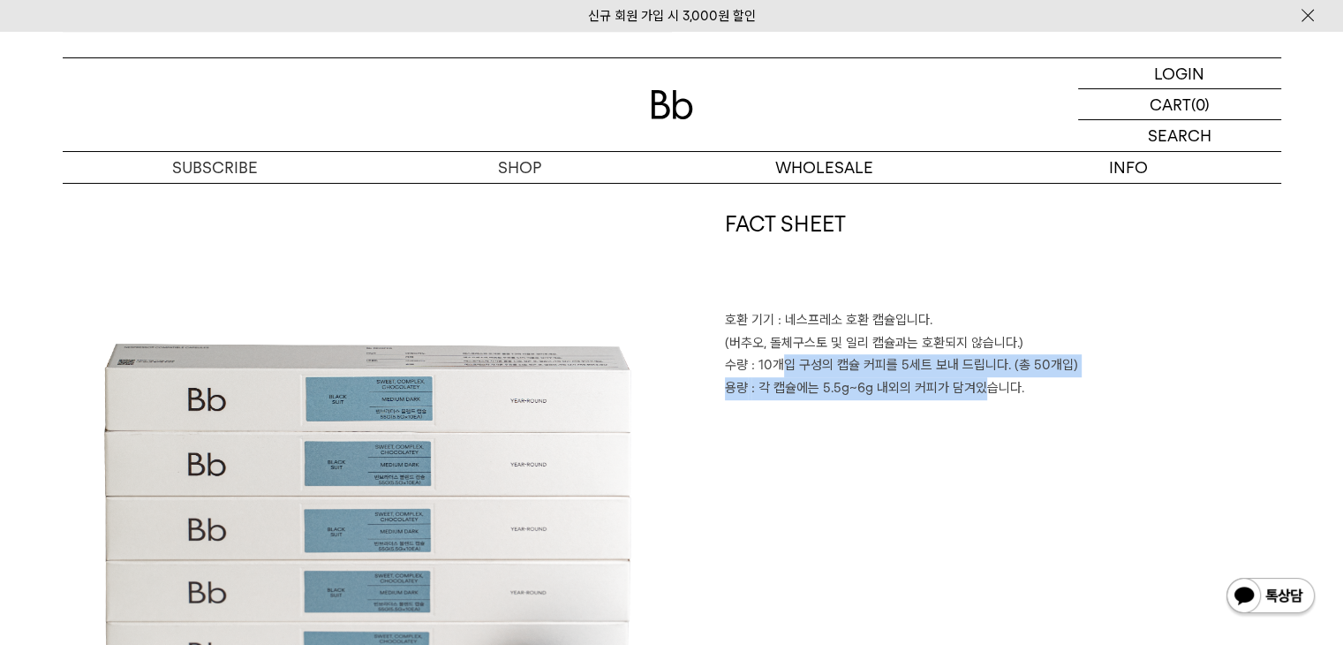
drag, startPoint x: 982, startPoint y: 394, endPoint x: 778, endPoint y: 365, distance: 206.0
click at [779, 365] on div "FACT SHEET 호환 기기 : 네스프레소 호환 캡슐입니다. (버추오, 돌체구스토 및 일리 캡슐과는 호환되지 않습니다.) 수량 : 10개입 …" at bounding box center [976, 513] width 609 height 609
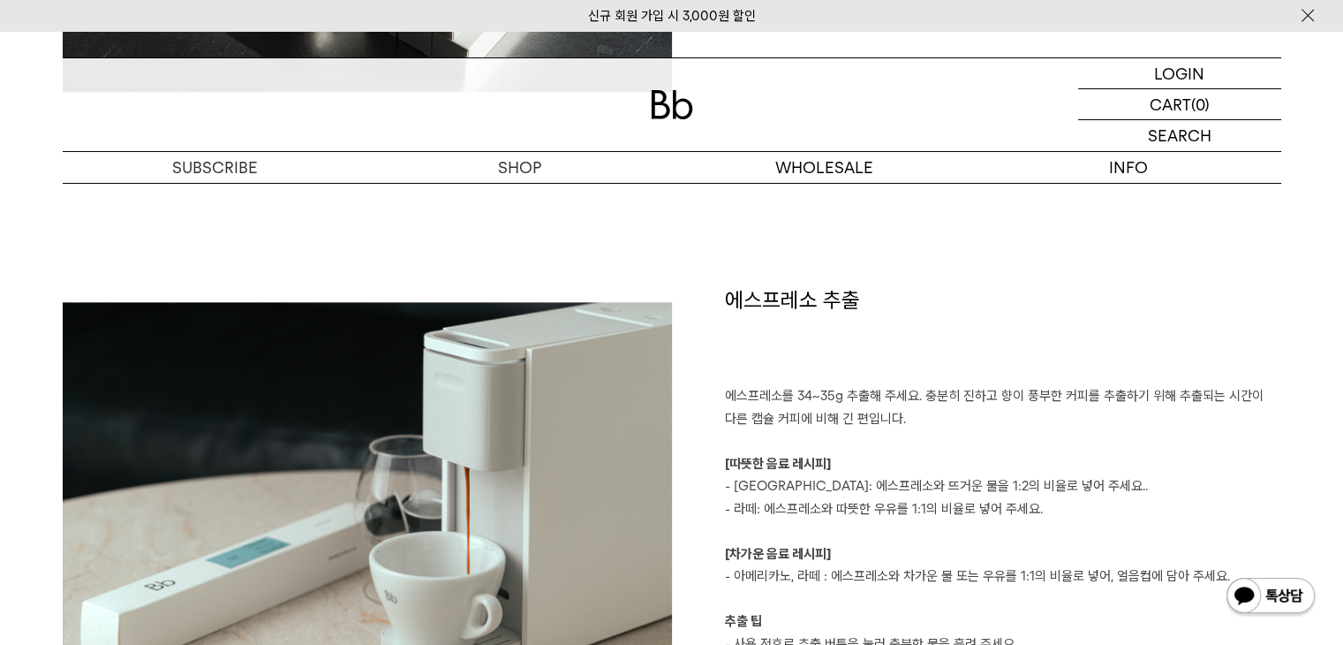
scroll to position [2207, 0]
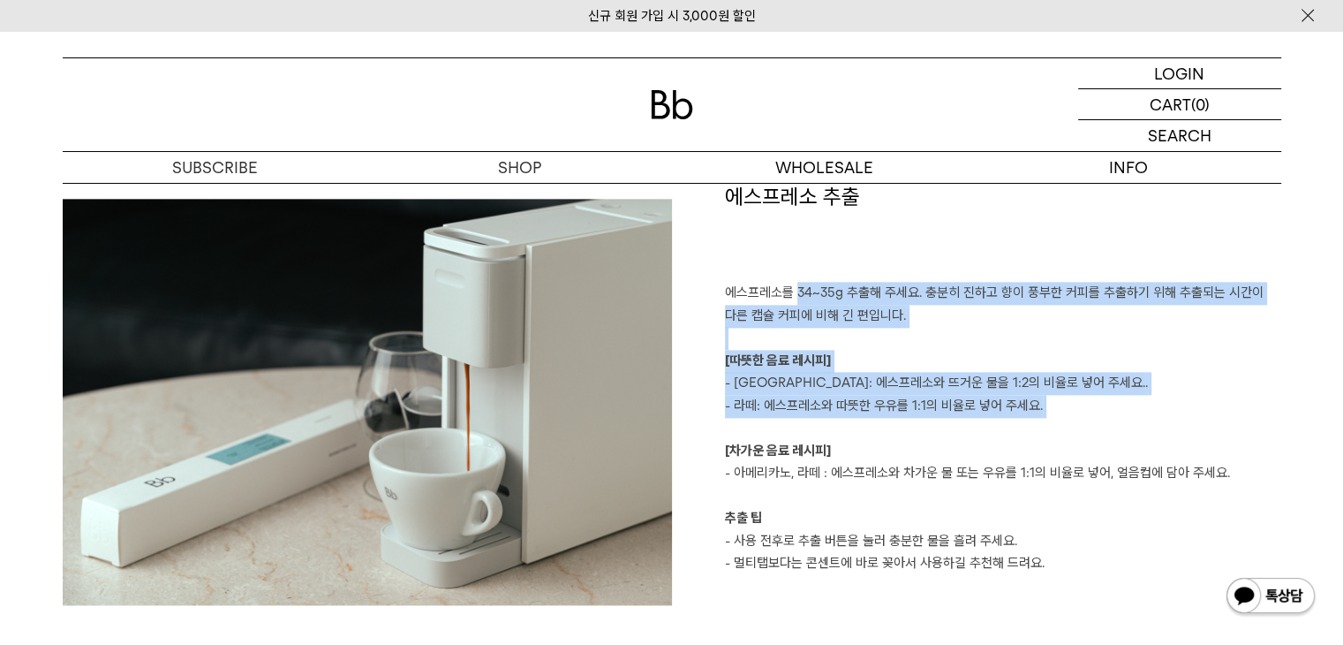
drag, startPoint x: 795, startPoint y: 290, endPoint x: 858, endPoint y: 425, distance: 148.1
click at [858, 425] on p "에스프레소를 34~35g 추출해 주세요. 충분히 진하고 향이 풍부한 커피를 추출하기 위해 추출되는 시간이 다른 캡슐 커피에 비해 긴 편입니다.…" at bounding box center [1003, 383] width 556 height 203
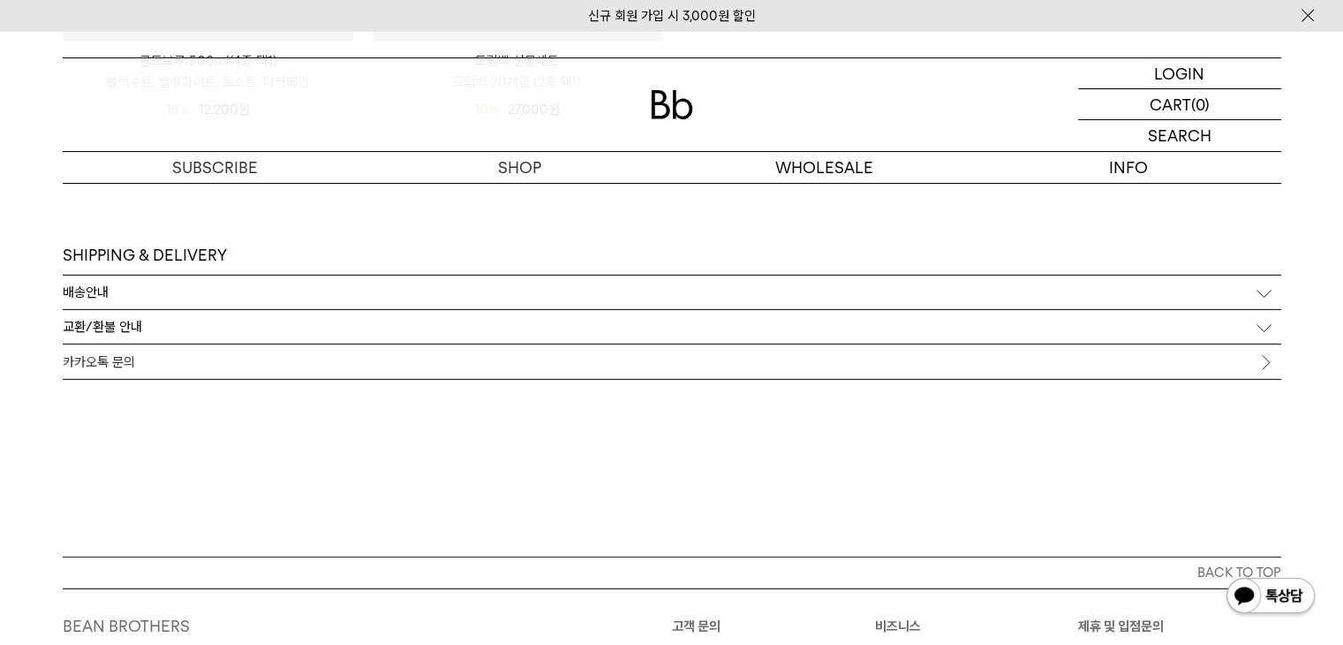
scroll to position [5458, 0]
